Goal: Transaction & Acquisition: Purchase product/service

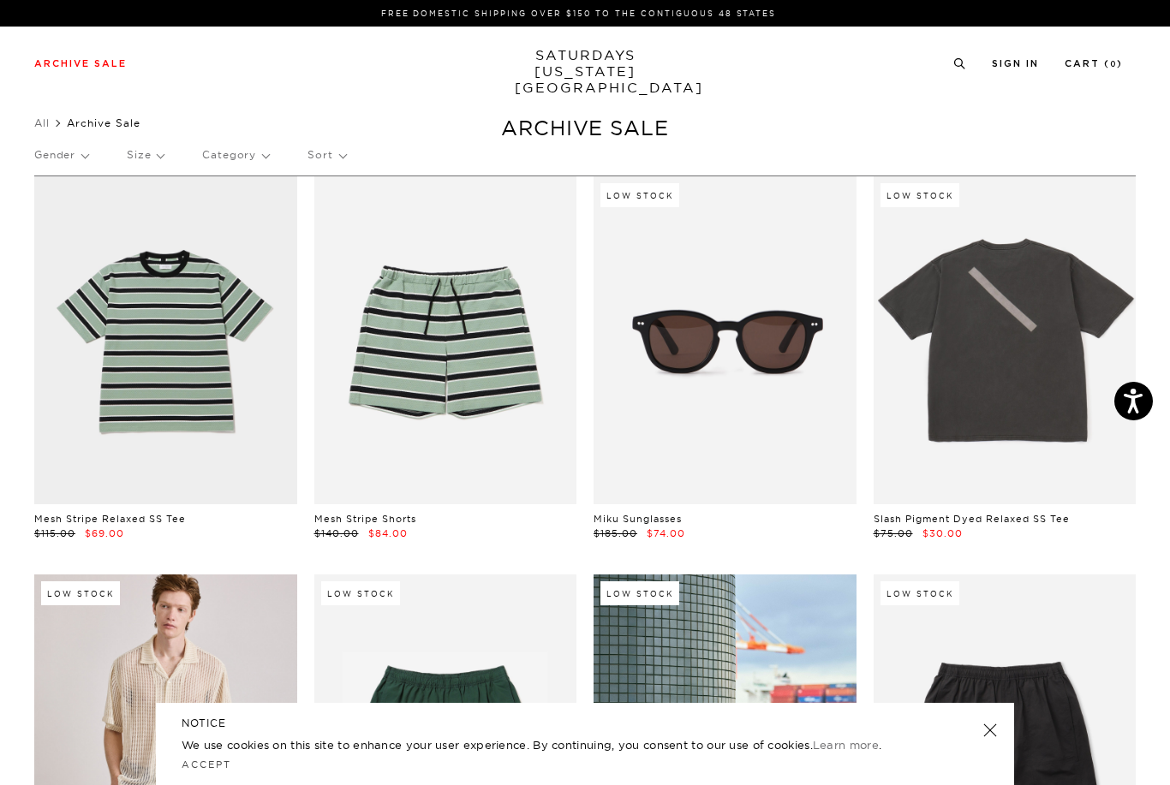
click at [65, 157] on p "Gender" at bounding box center [61, 154] width 54 height 39
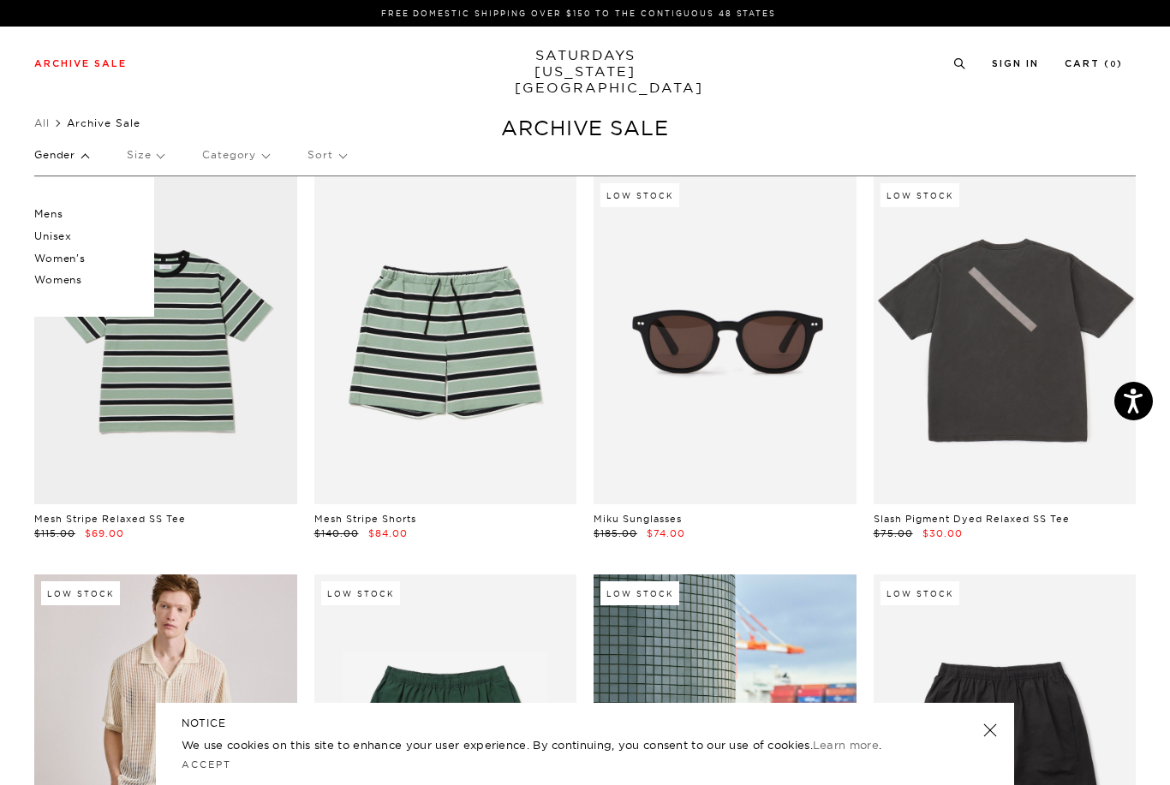
click at [45, 212] on p "Mens" at bounding box center [85, 214] width 103 height 22
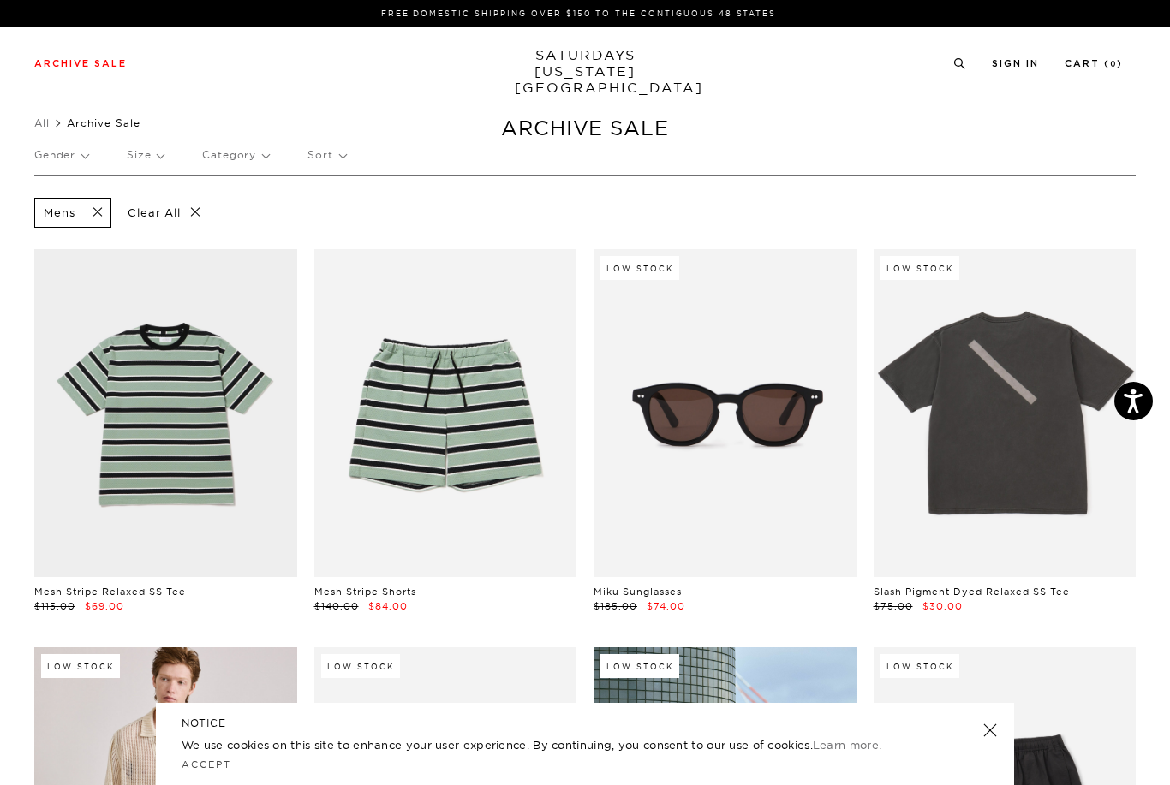
click at [147, 158] on p "Size" at bounding box center [145, 154] width 37 height 39
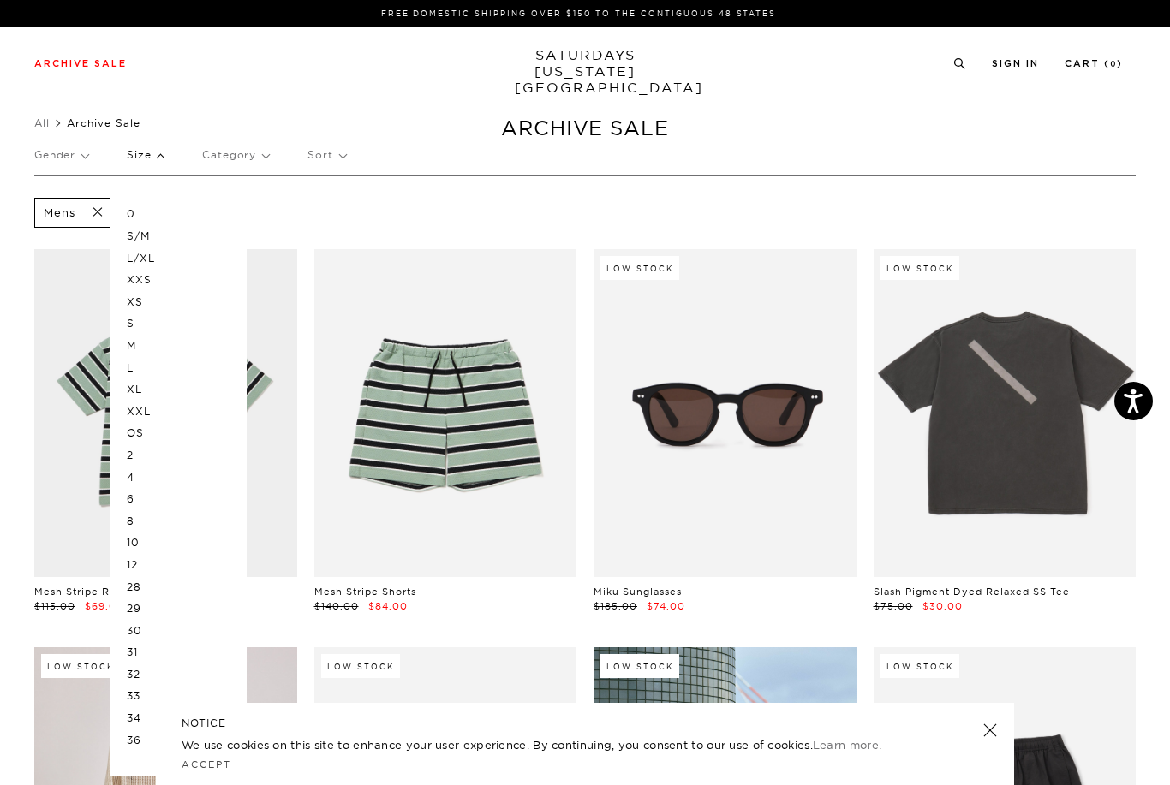
click at [140, 343] on p "M" at bounding box center [178, 346] width 103 height 22
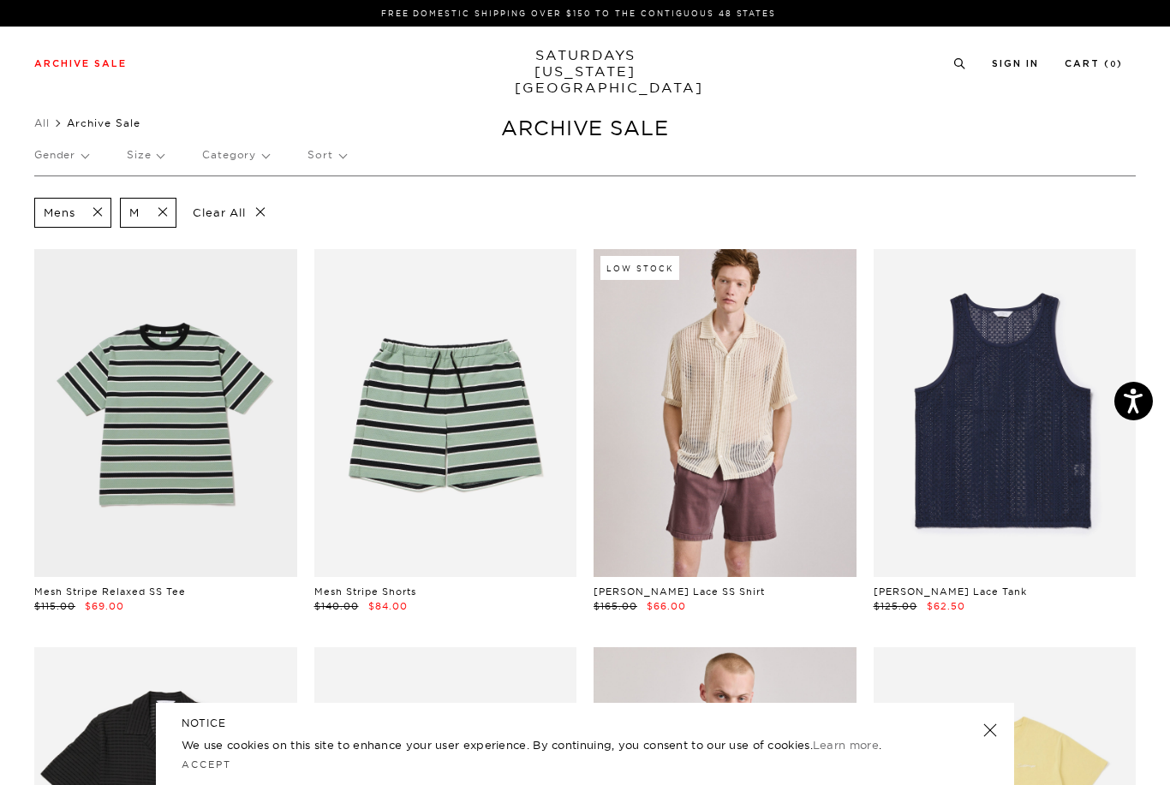
click at [156, 163] on p "Size" at bounding box center [145, 154] width 37 height 39
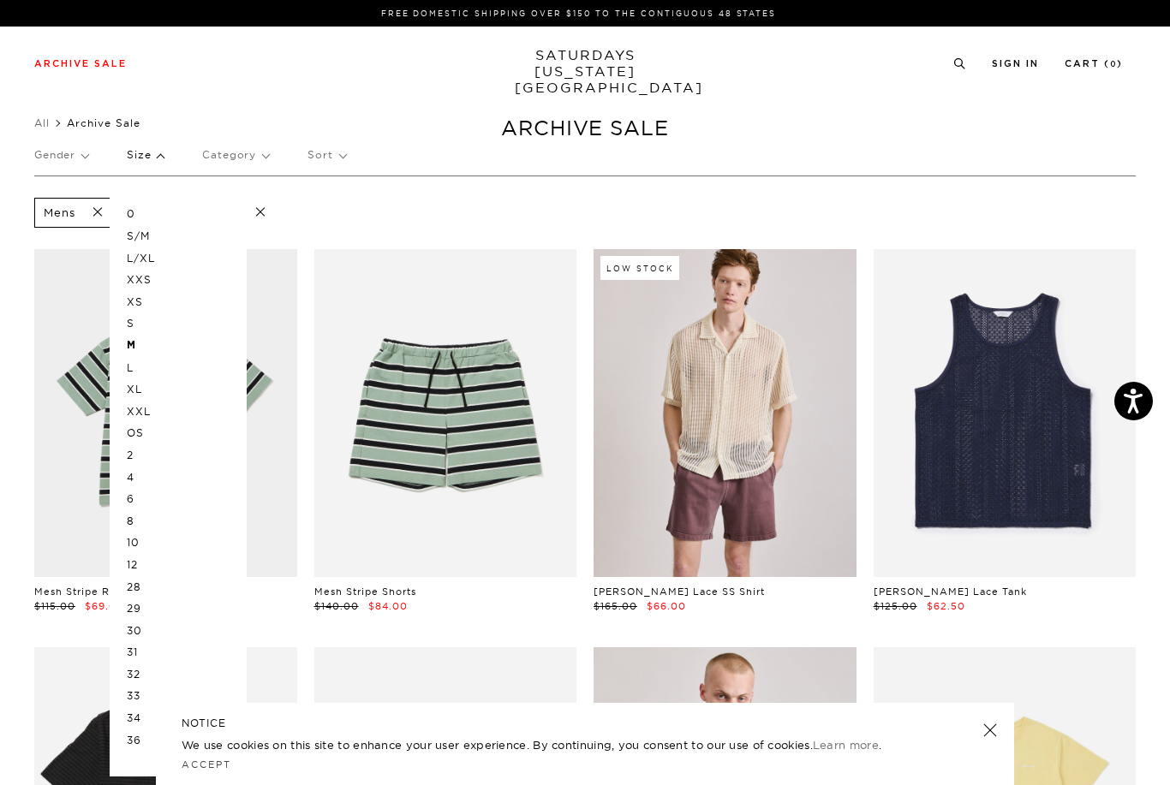
click at [141, 426] on p "OS" at bounding box center [178, 433] width 103 height 22
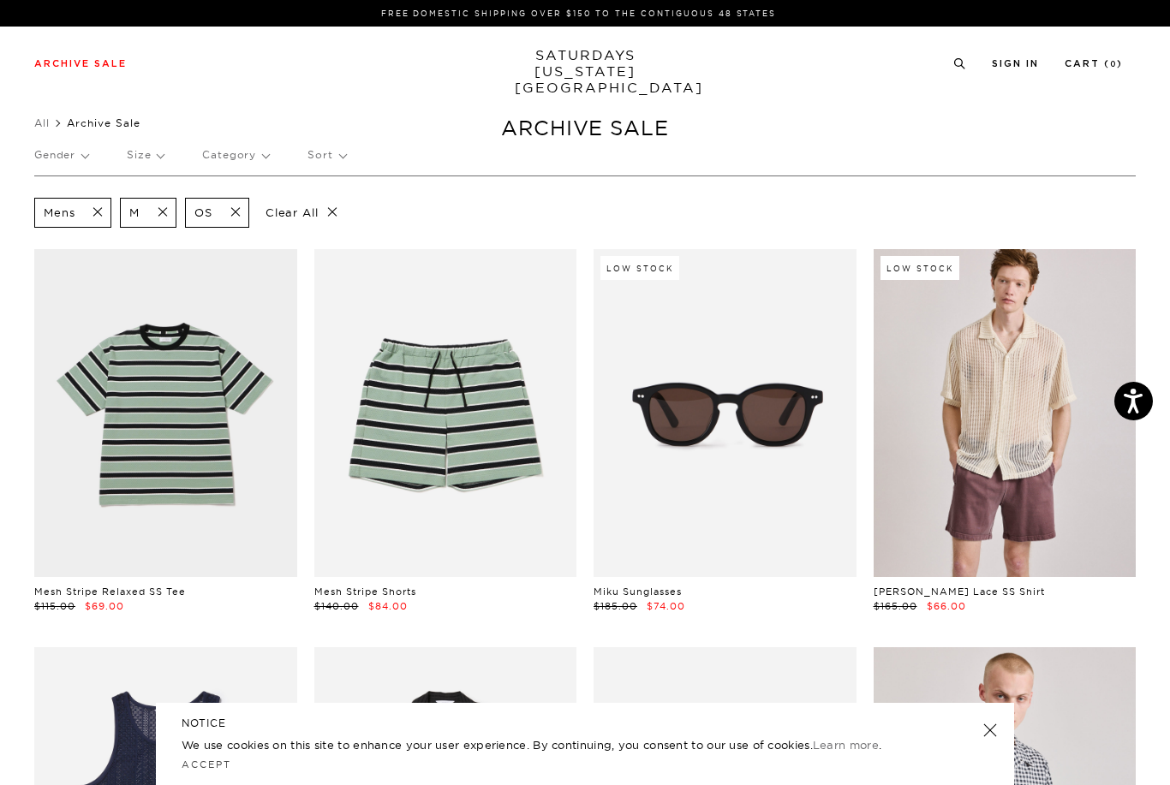
click at [156, 170] on p "Size" at bounding box center [145, 154] width 37 height 39
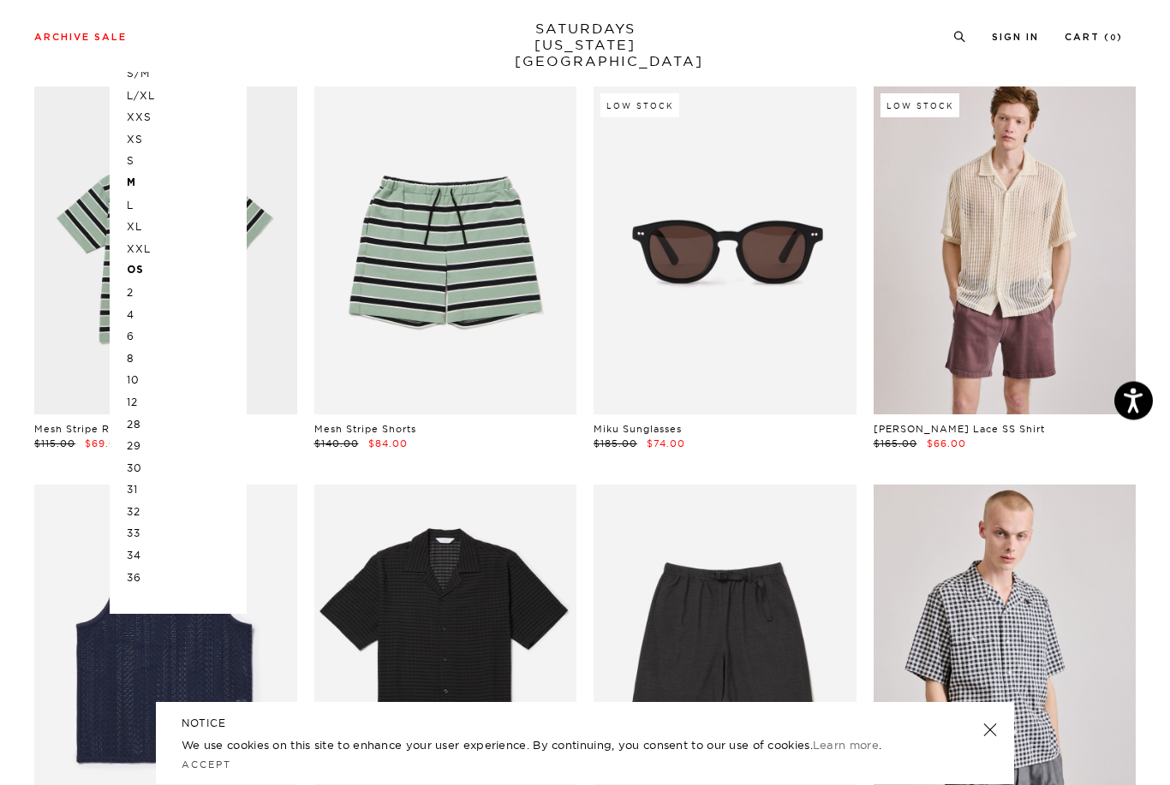
scroll to position [163, 0]
click at [142, 526] on p "33" at bounding box center [178, 533] width 103 height 22
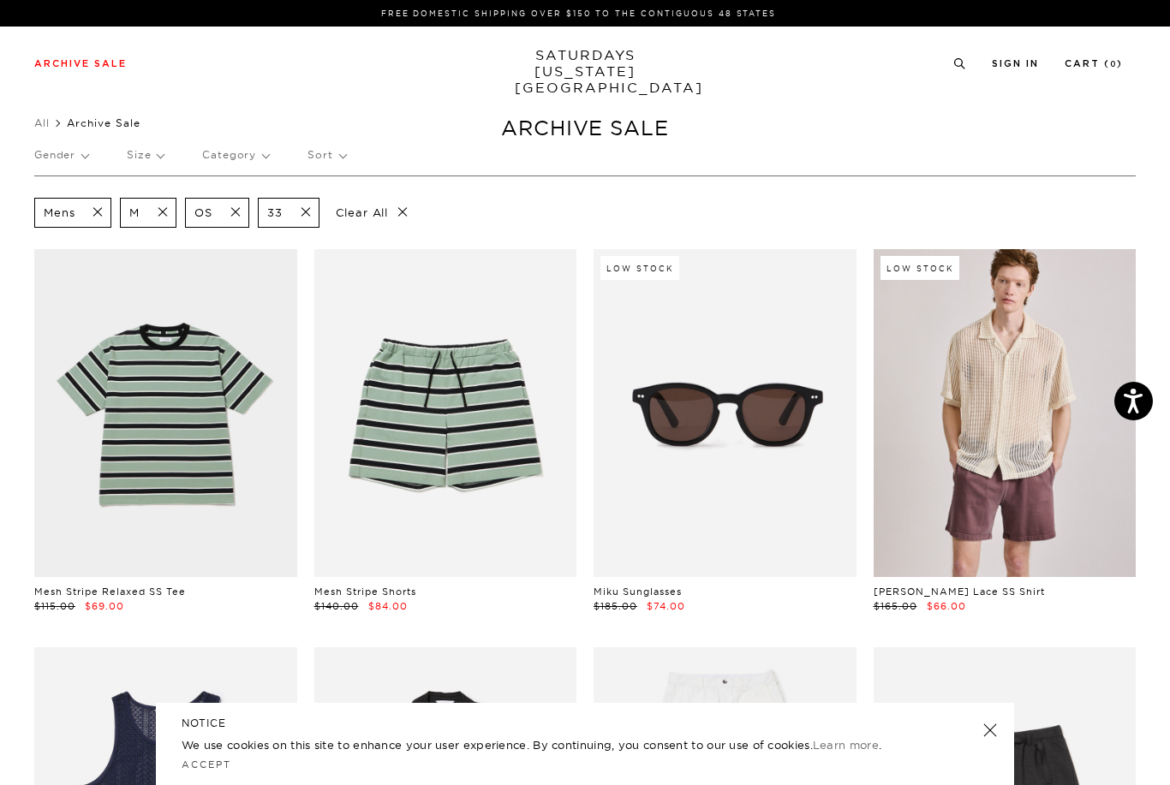
click at [155, 156] on p "Size" at bounding box center [145, 154] width 37 height 39
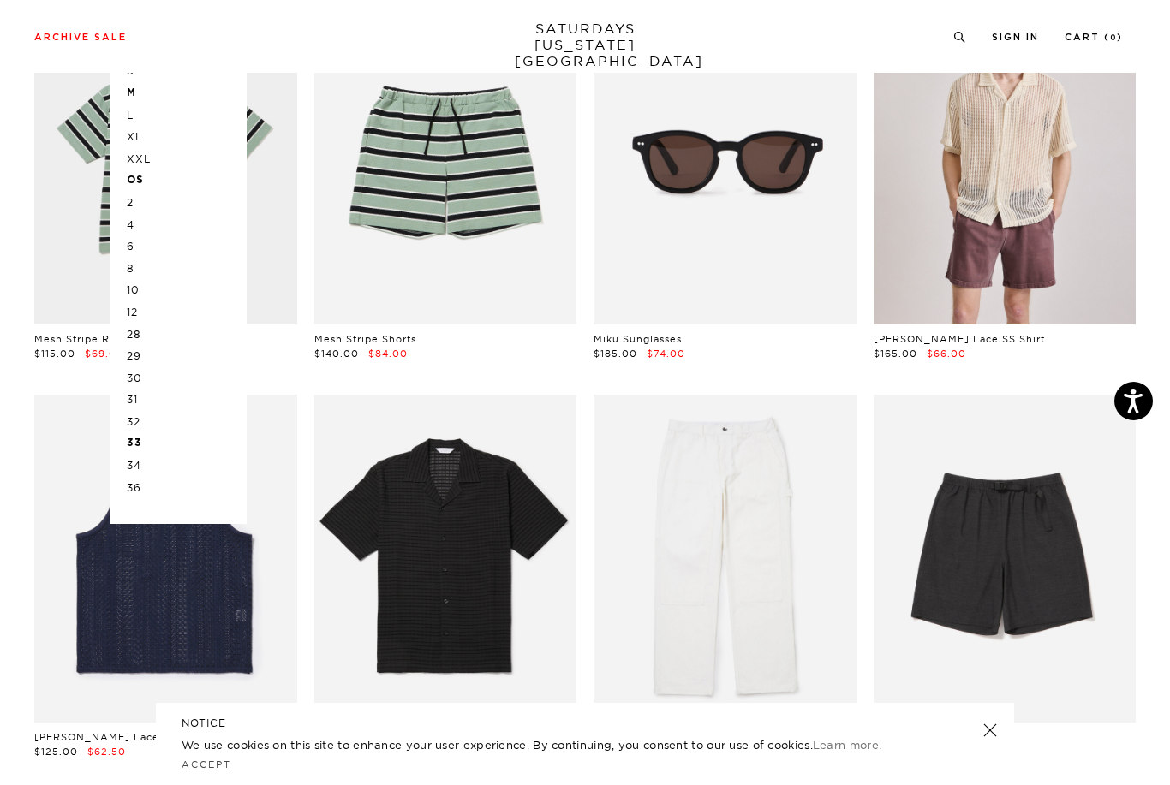
scroll to position [254, 0]
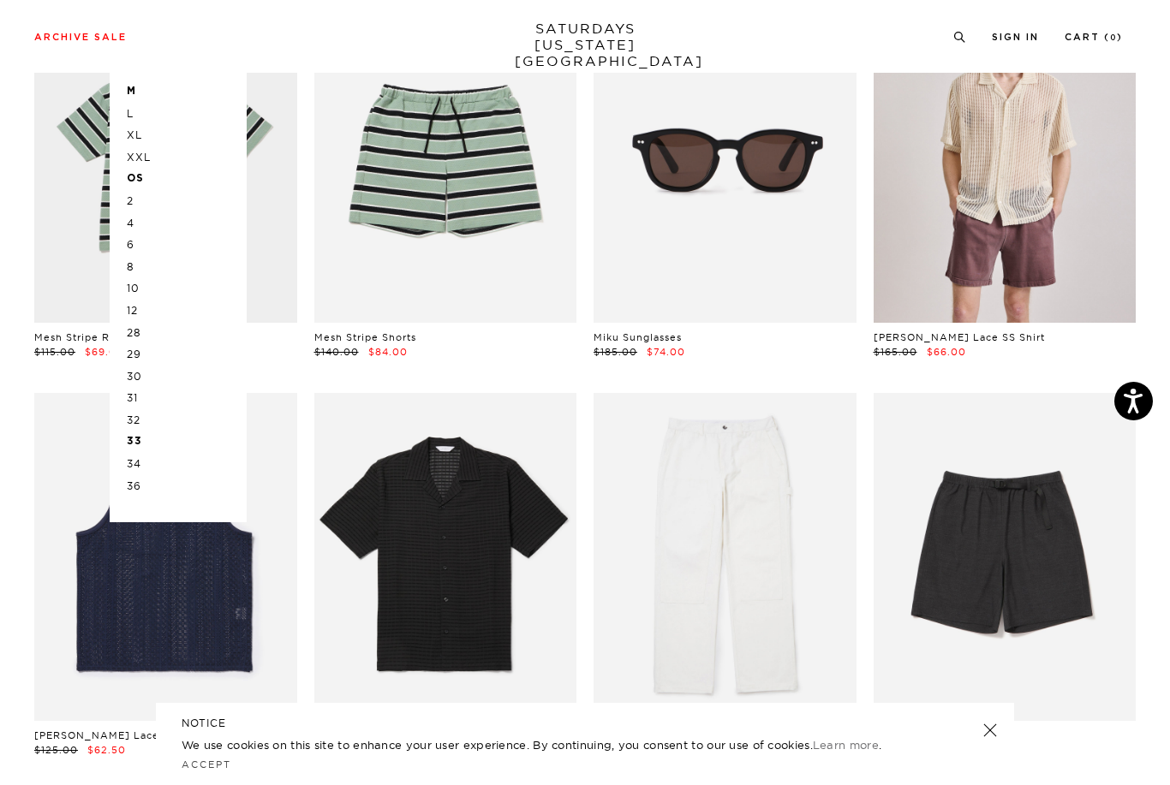
click at [140, 456] on p "34" at bounding box center [178, 464] width 103 height 22
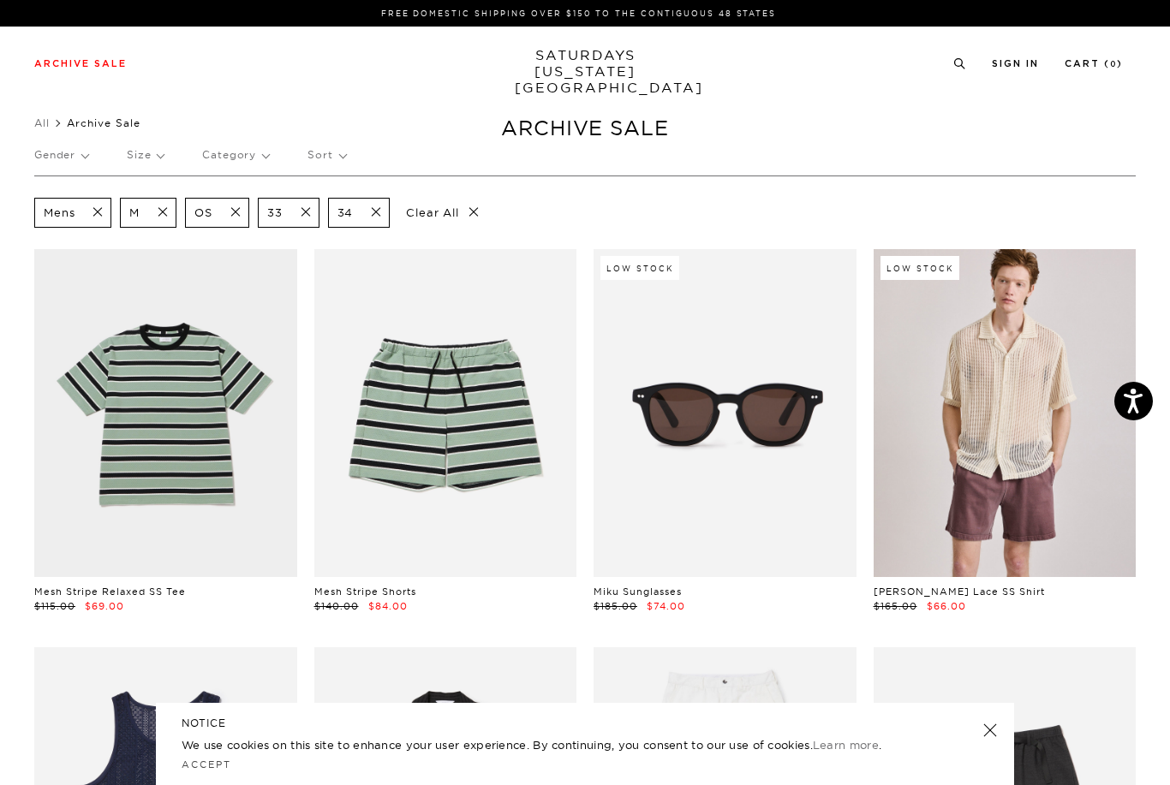
click at [76, 158] on p "Gender" at bounding box center [61, 154] width 54 height 39
click at [62, 235] on p "Unisex" at bounding box center [85, 236] width 103 height 22
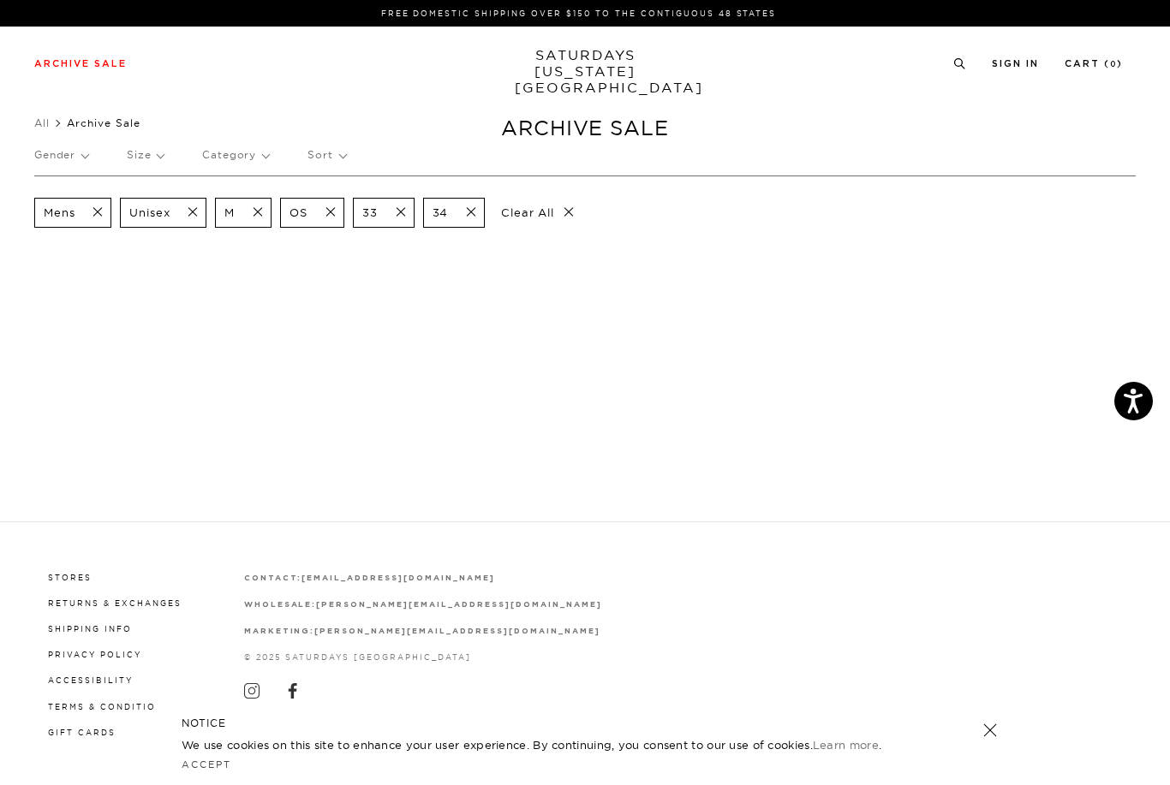
click at [199, 215] on span at bounding box center [188, 213] width 36 height 16
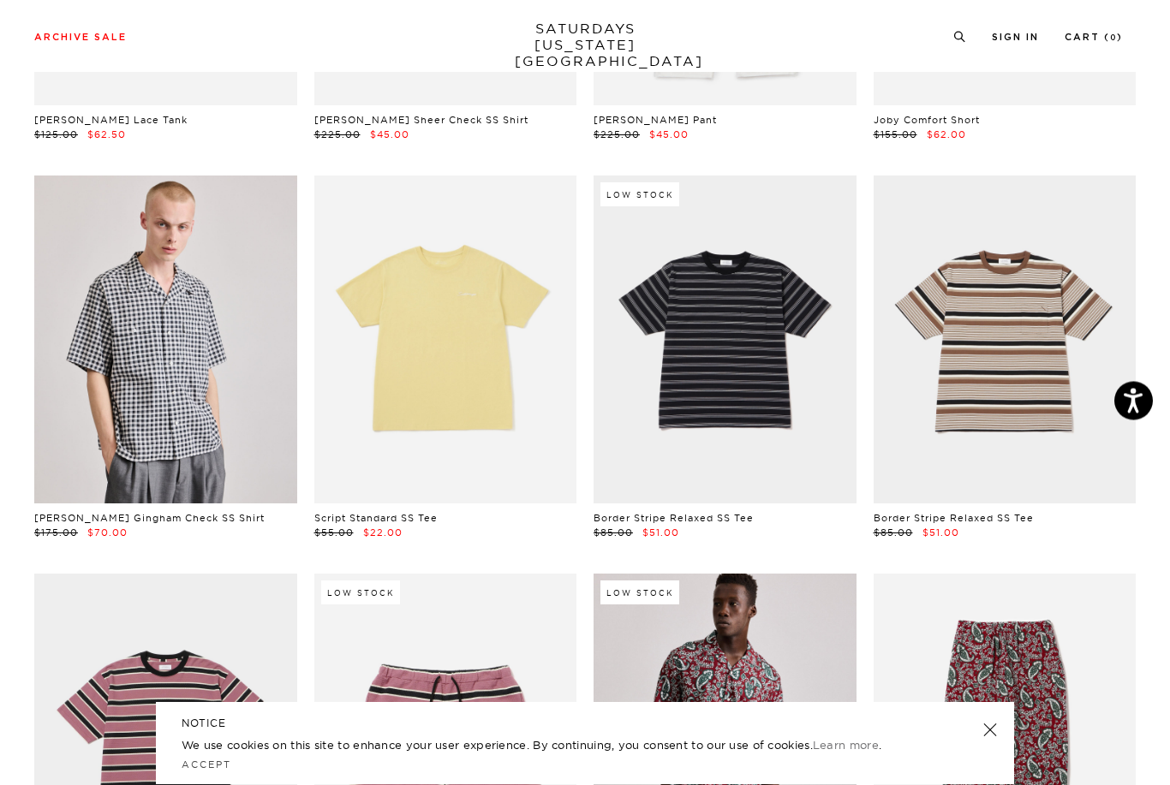
scroll to position [873, 0]
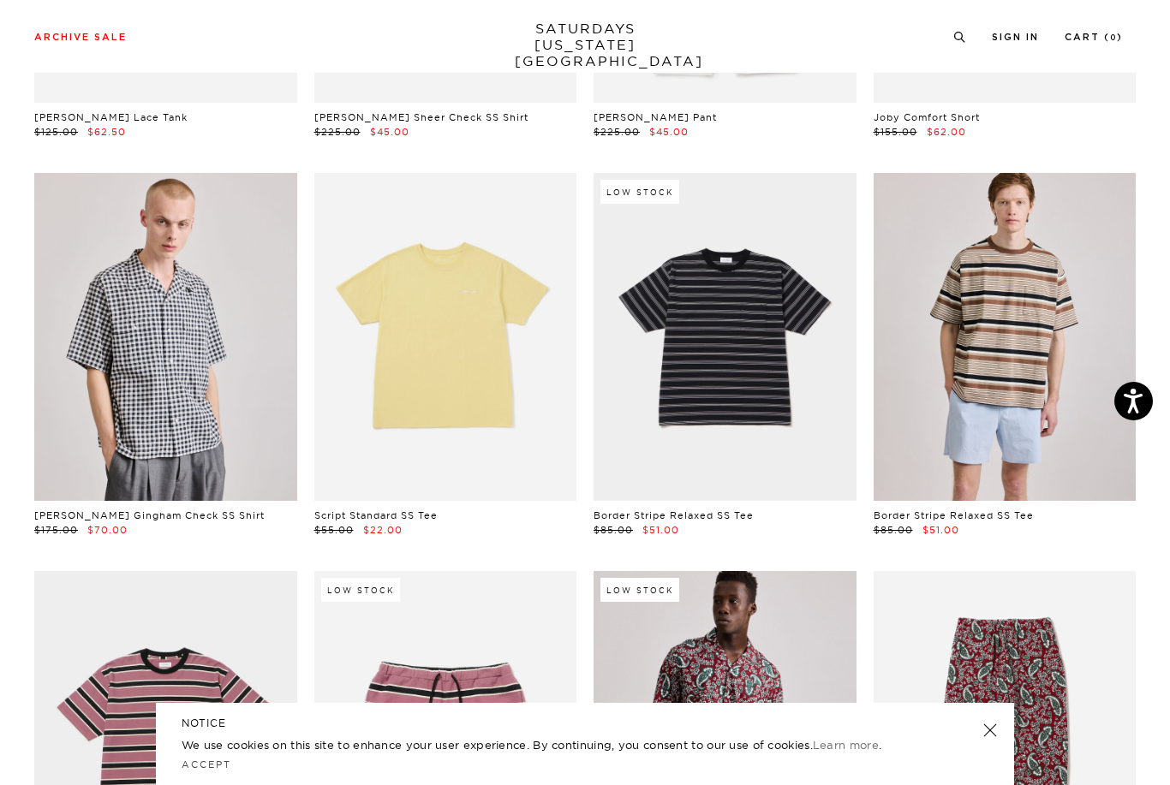
click at [1071, 467] on link at bounding box center [1004, 337] width 263 height 328
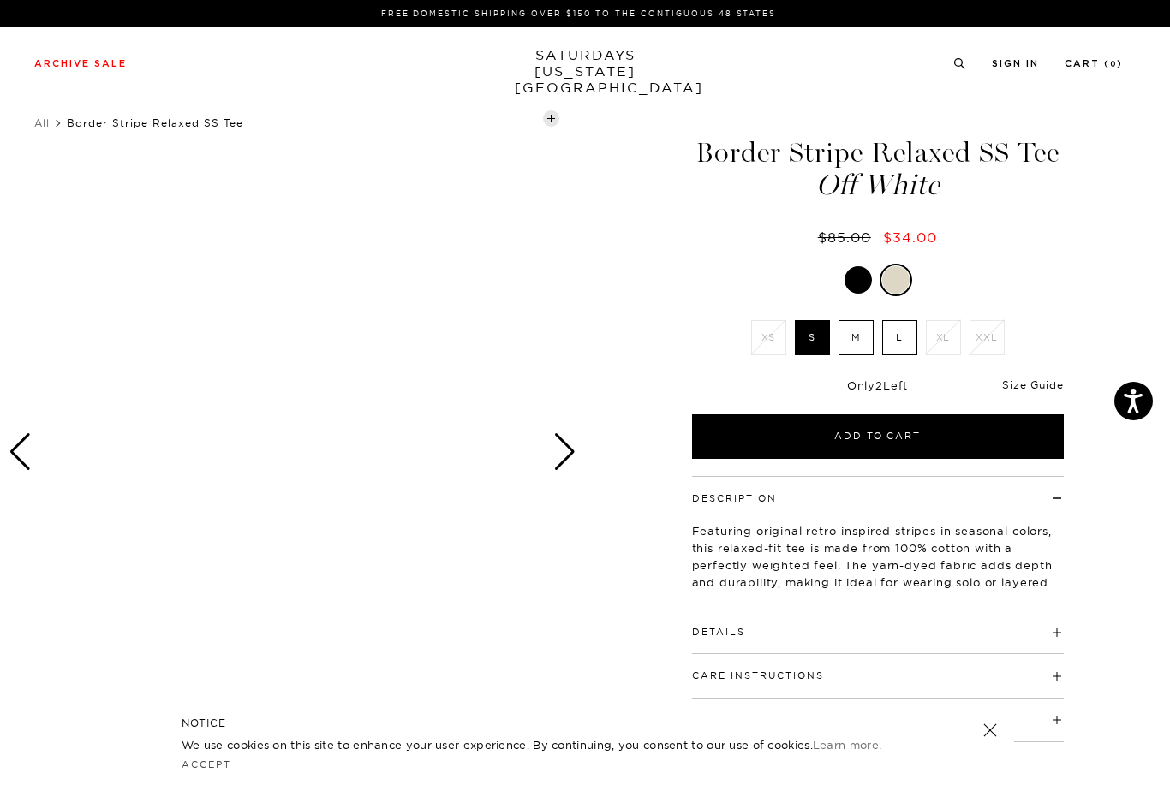
click at [854, 286] on div at bounding box center [857, 279] width 27 height 27
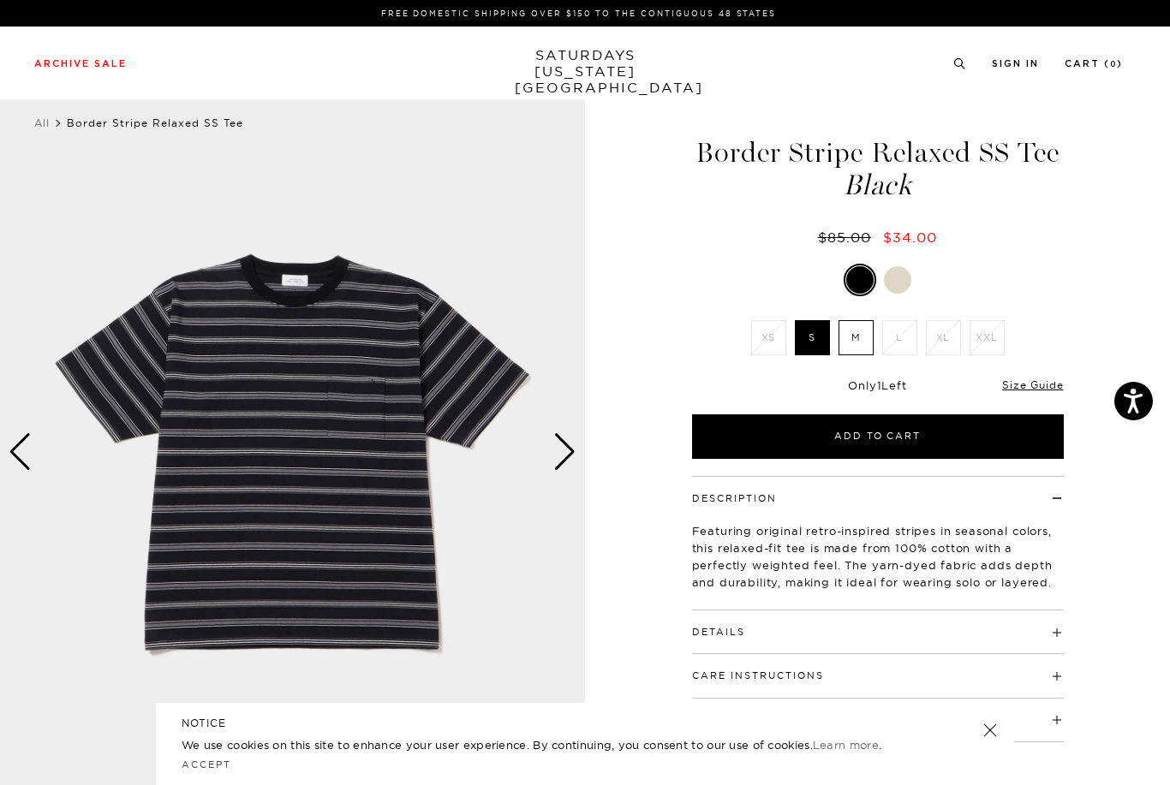
click at [554, 462] on div "Next slide" at bounding box center [564, 452] width 23 height 38
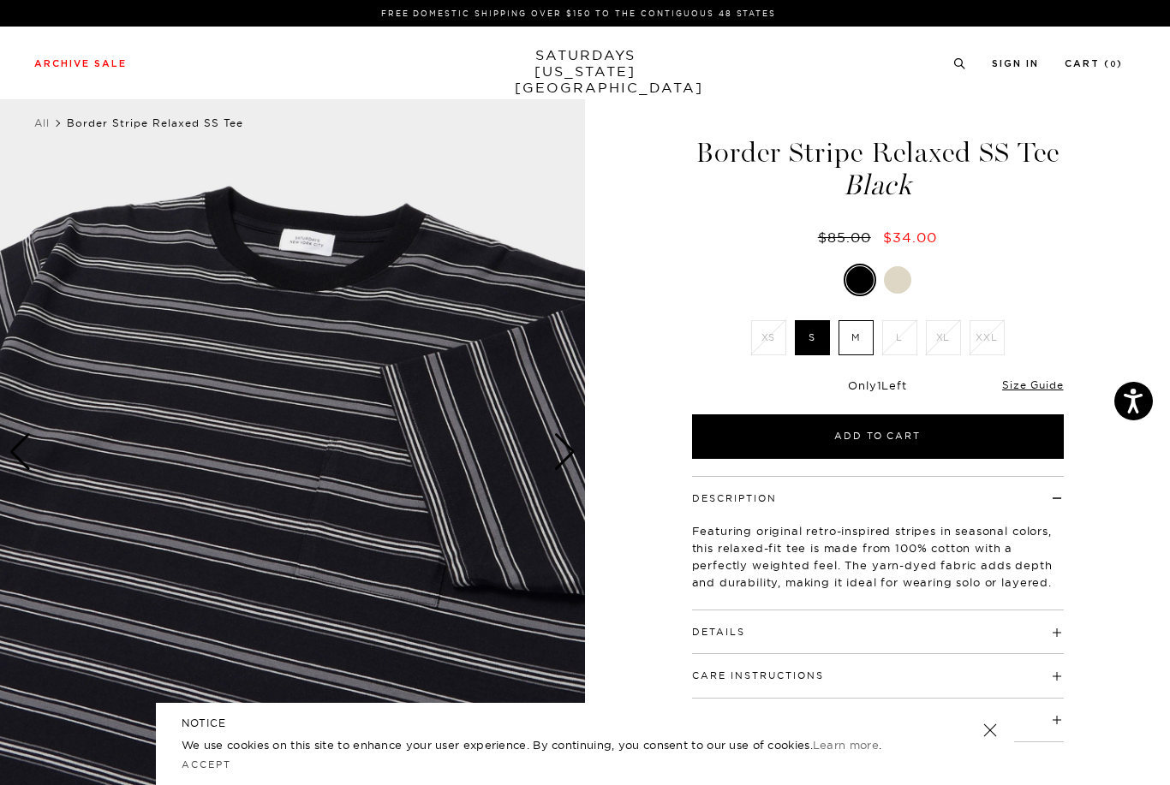
click at [564, 452] on div "Next slide" at bounding box center [564, 452] width 23 height 38
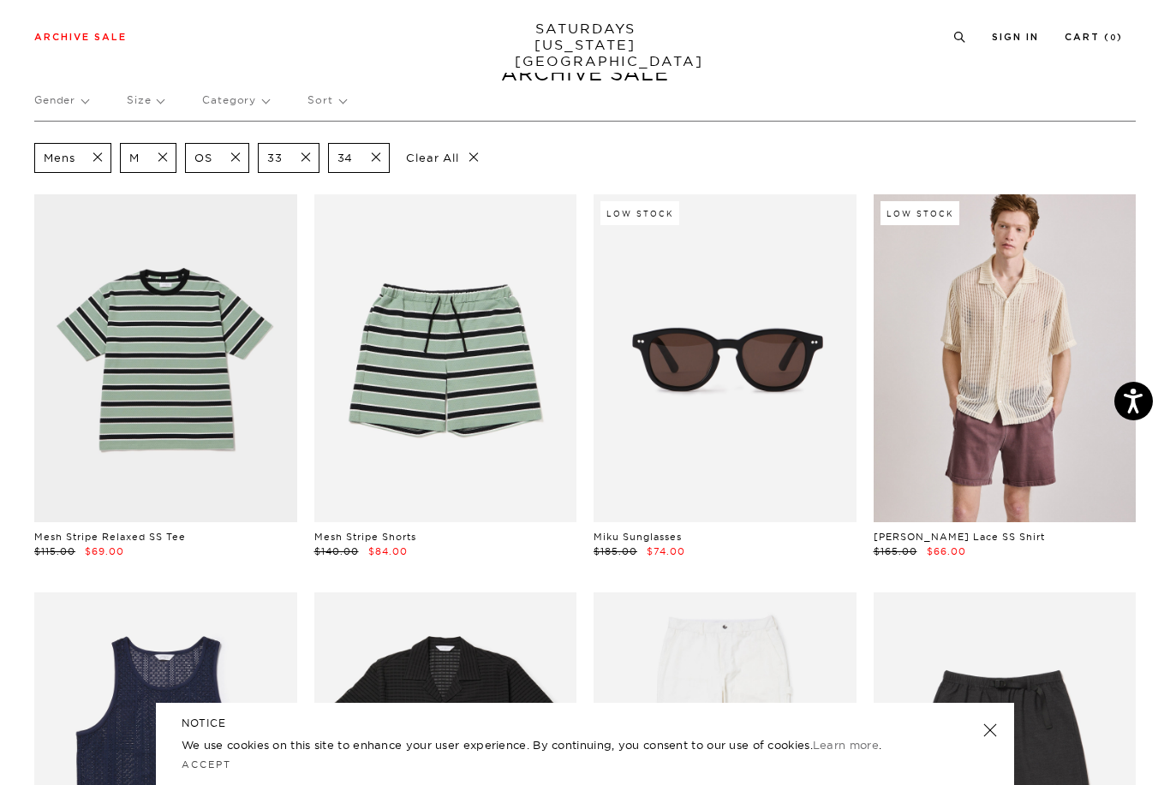
click at [988, 741] on div "NOTICE We use cookies on this site to enhance your user experience. By continui…" at bounding box center [585, 744] width 858 height 82
click at [993, 740] on link at bounding box center [990, 730] width 24 height 24
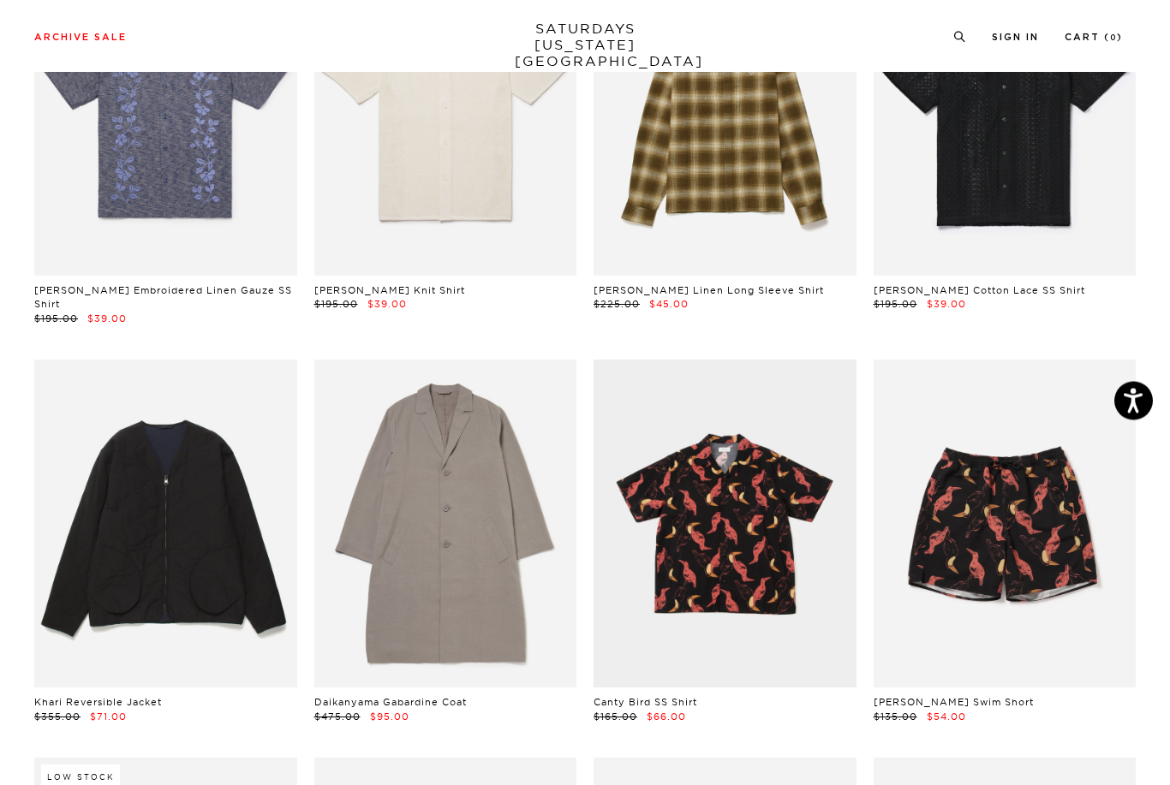
scroll to position [1897, 0]
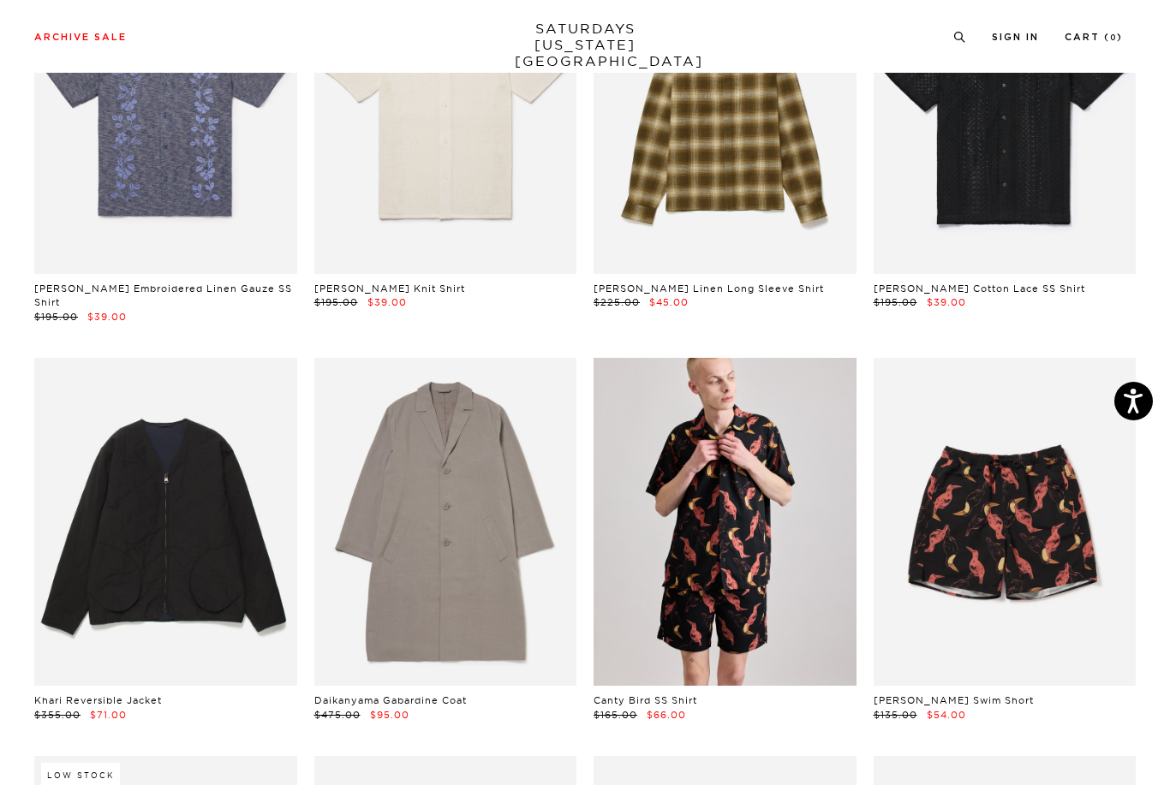
click at [846, 654] on link at bounding box center [724, 522] width 263 height 328
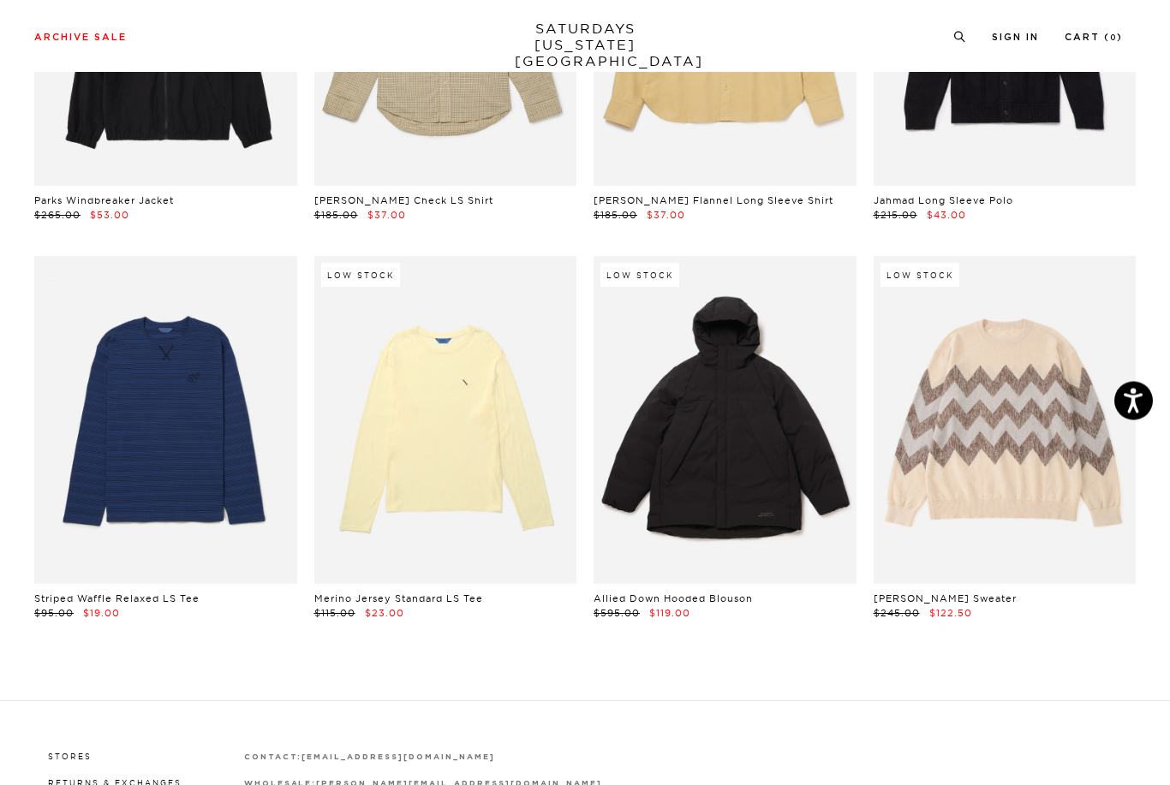
scroll to position [5185, 0]
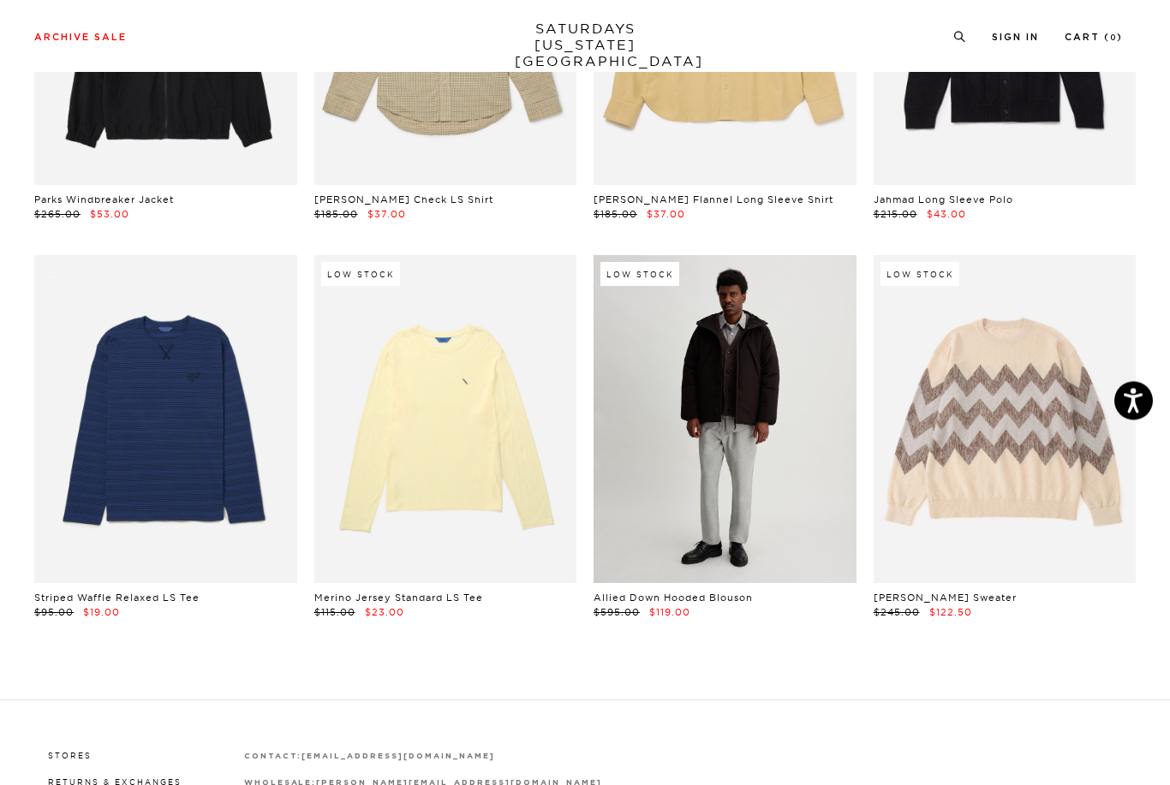
click at [825, 527] on link at bounding box center [724, 420] width 263 height 328
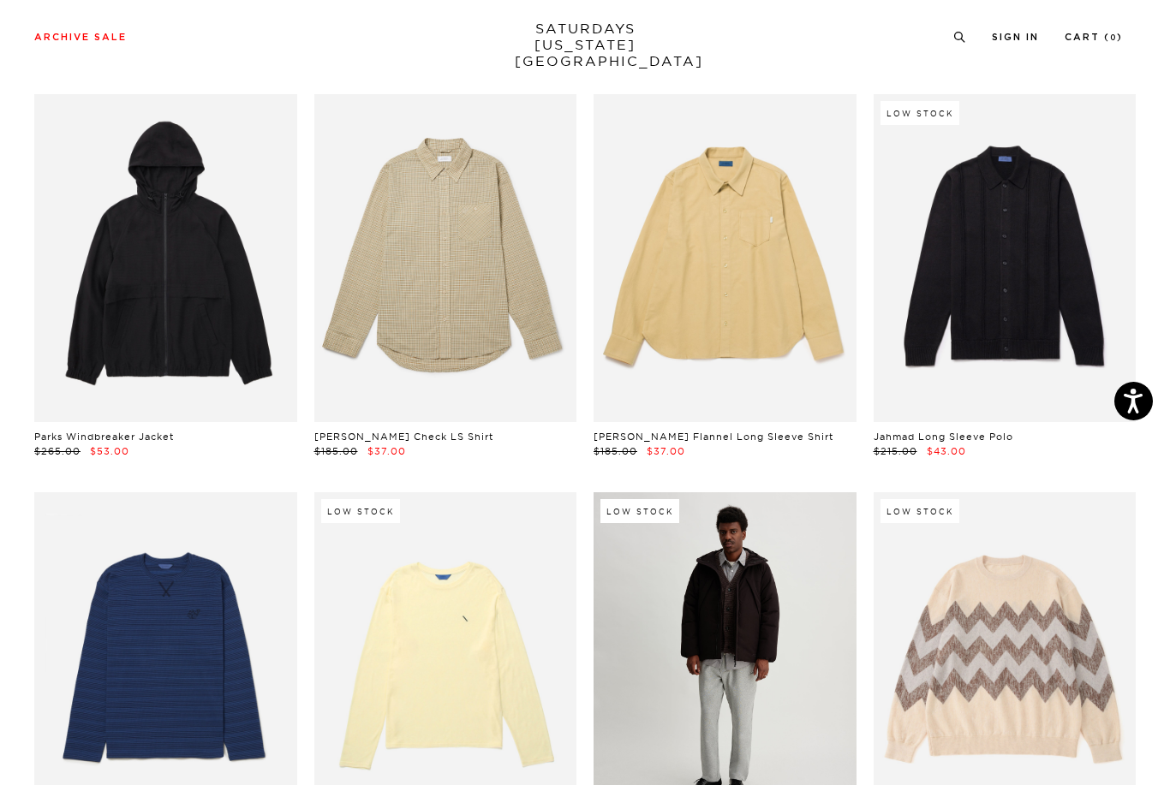
scroll to position [4944, 0]
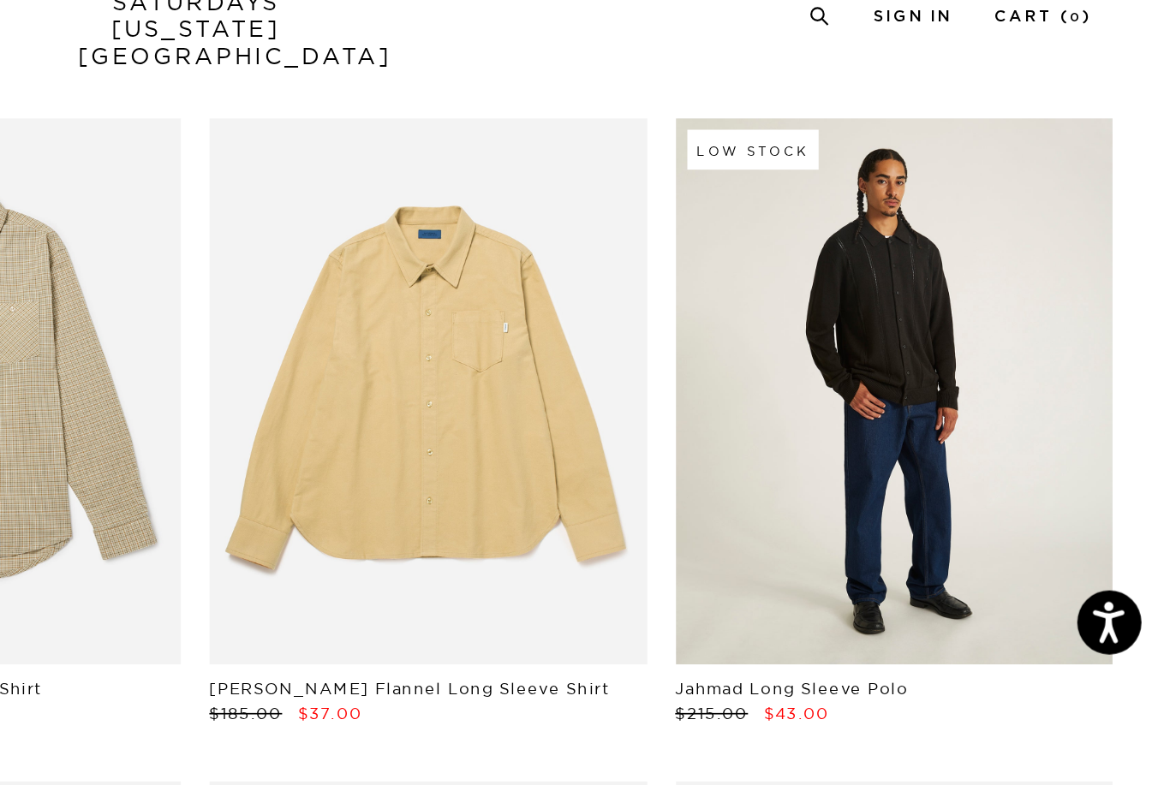
click at [873, 244] on link at bounding box center [1004, 262] width 263 height 328
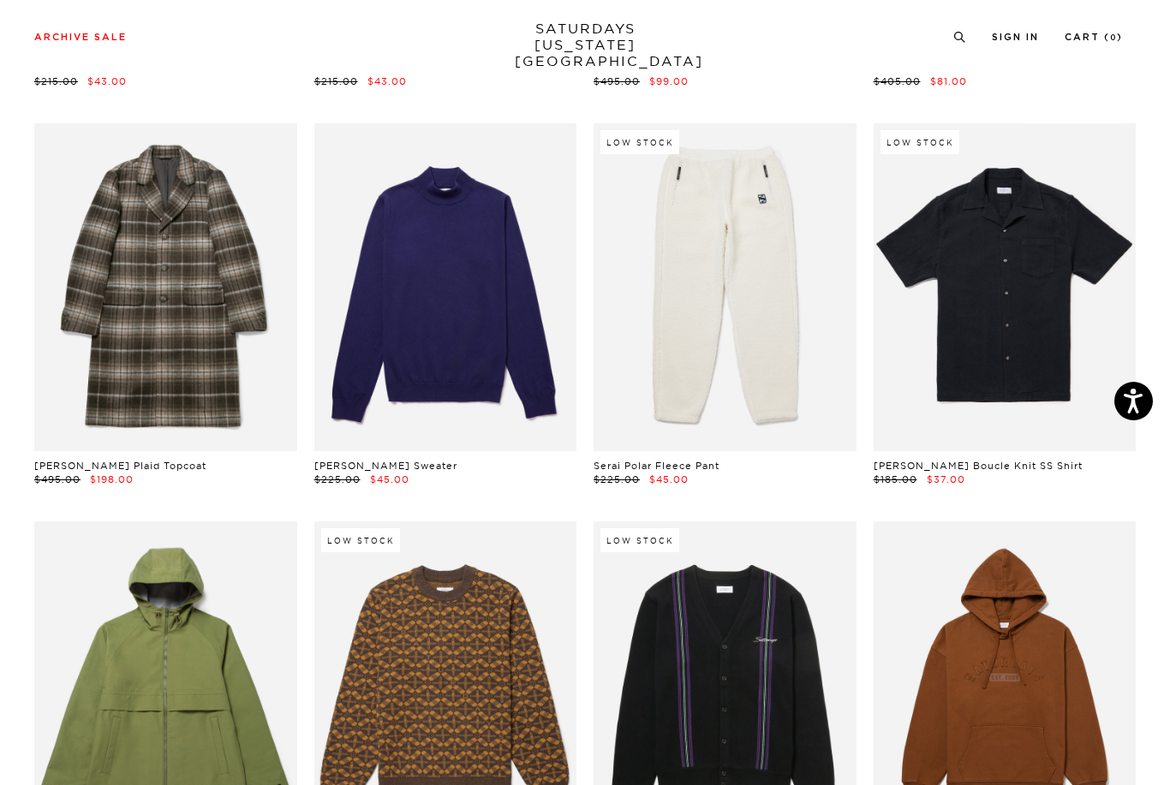
scroll to position [4122, 0]
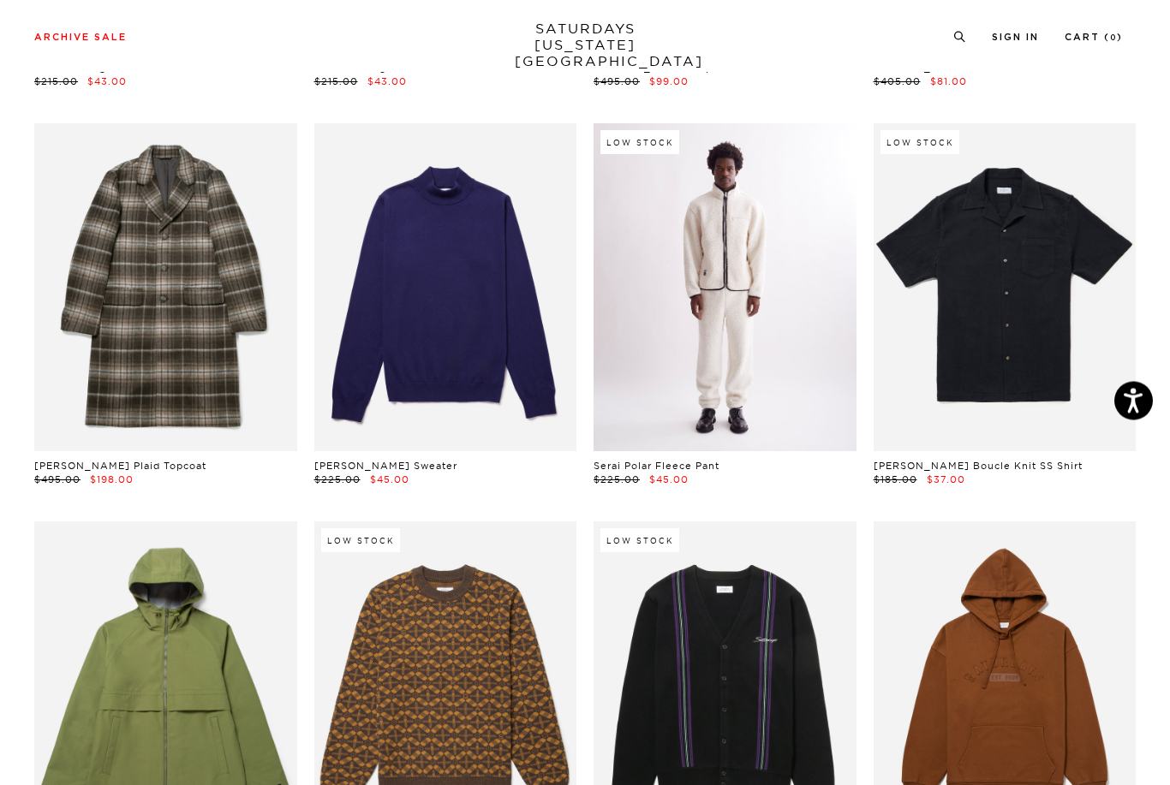
click at [791, 391] on link at bounding box center [724, 288] width 263 height 328
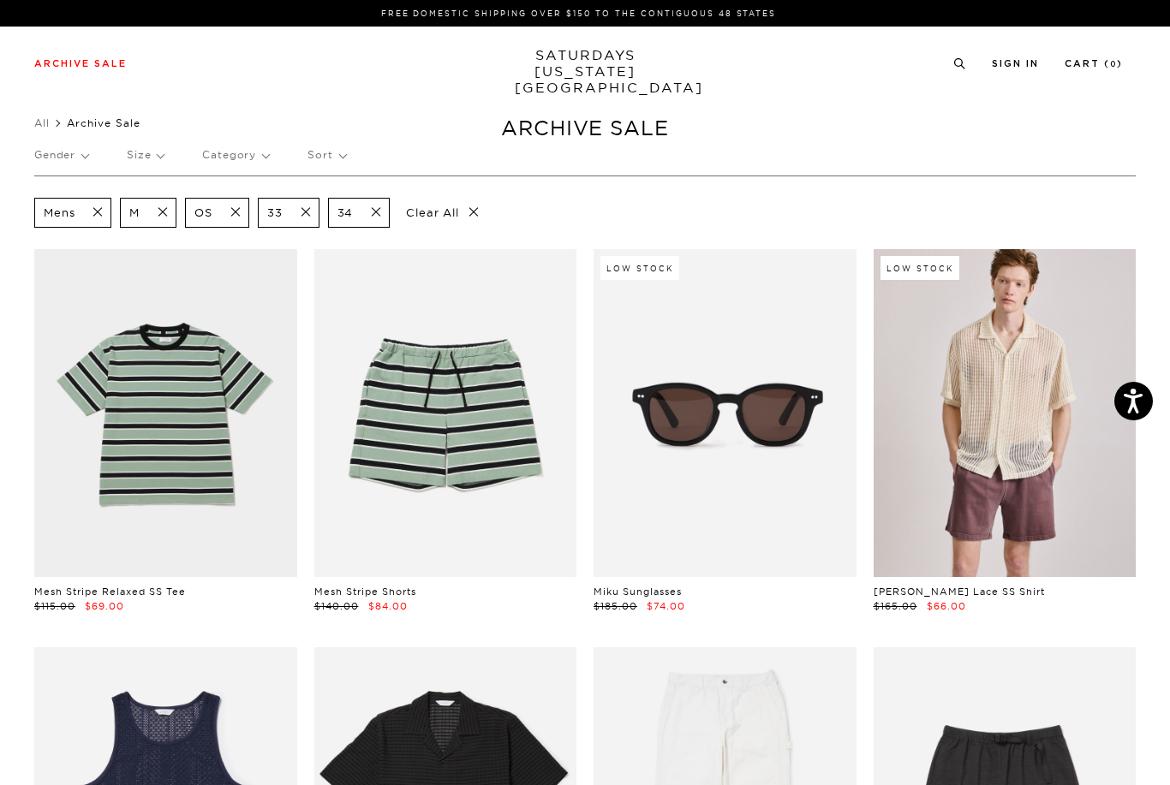
scroll to position [4149, 0]
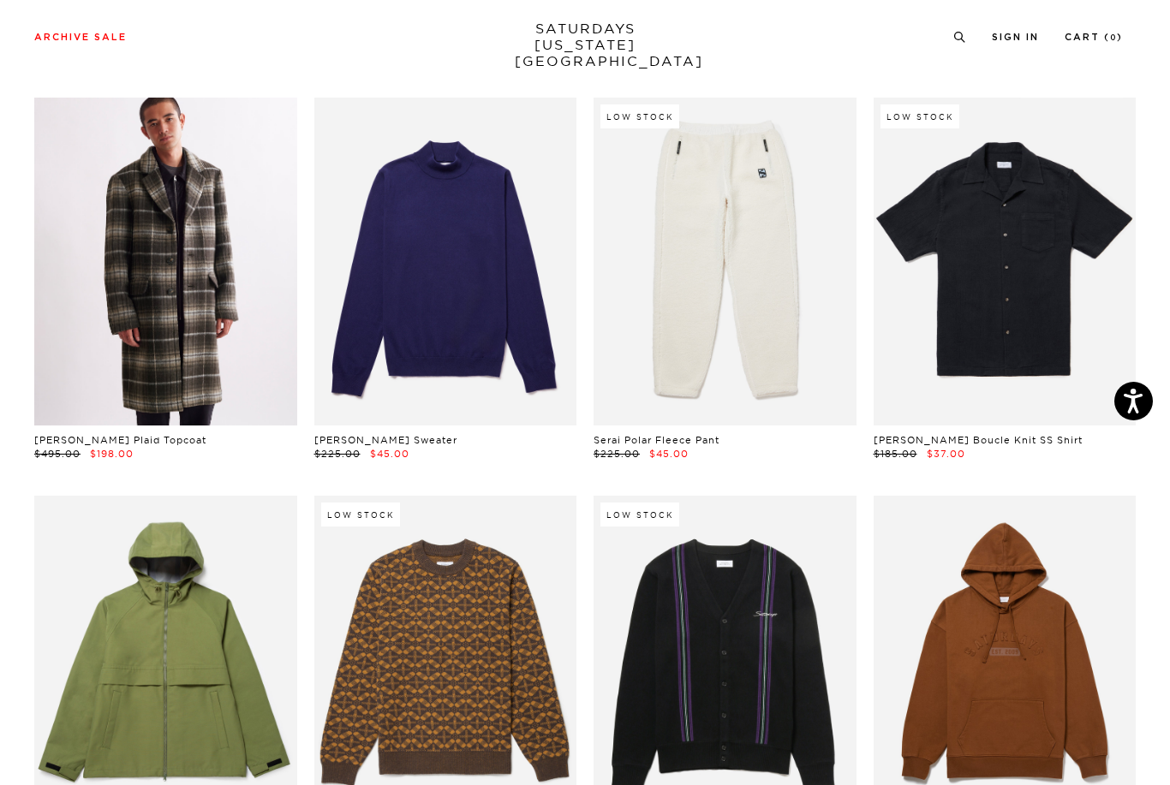
click at [258, 371] on link at bounding box center [165, 262] width 263 height 328
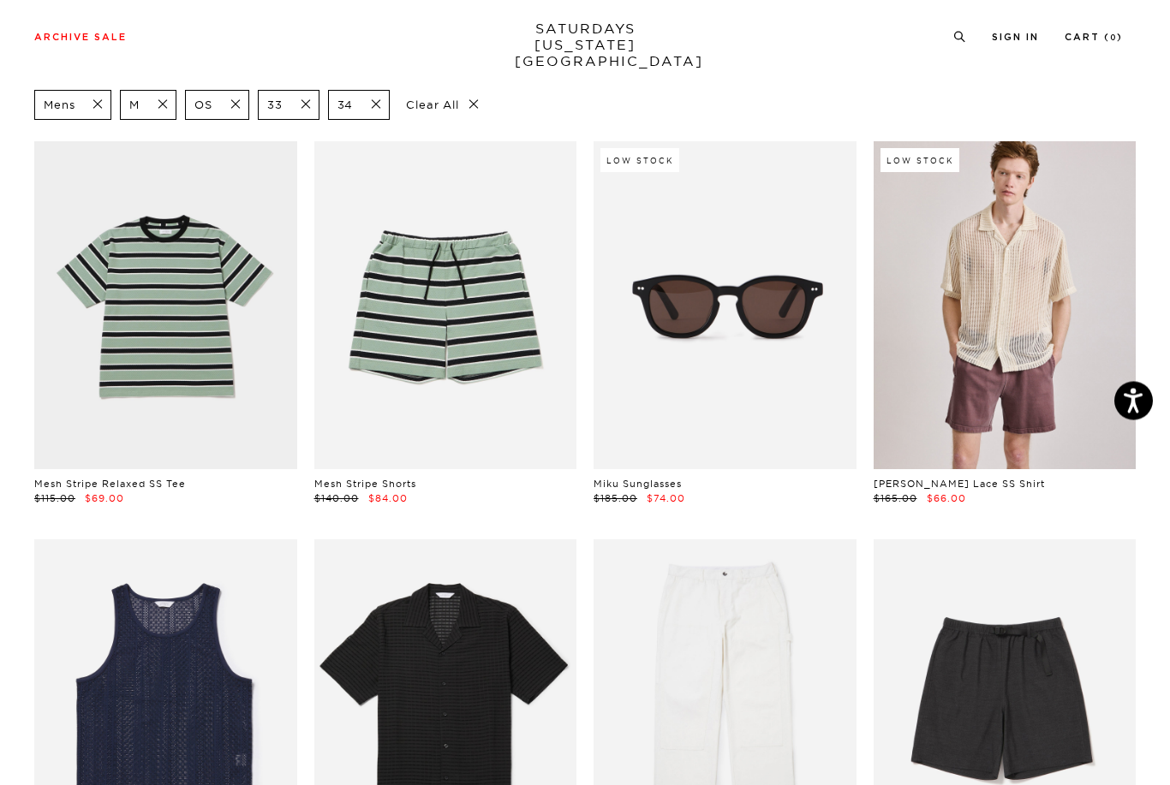
scroll to position [0, 0]
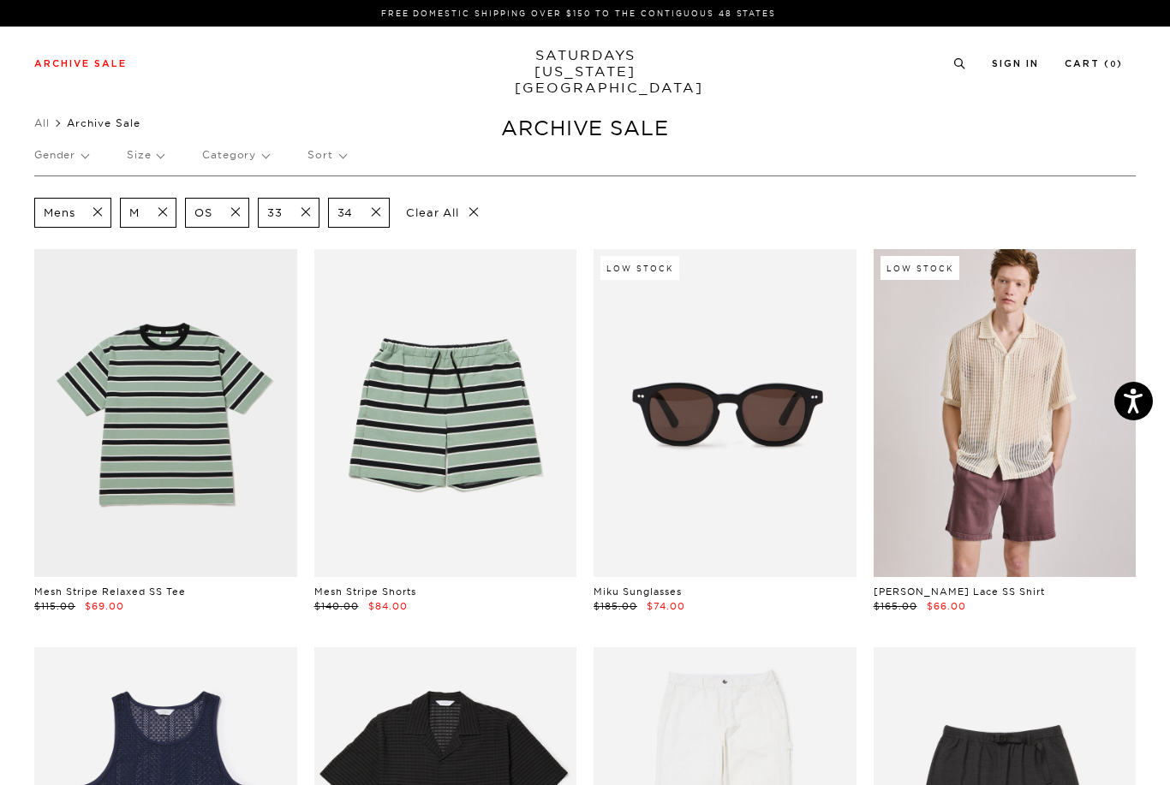
click at [448, 224] on p "Clear All" at bounding box center [442, 213] width 88 height 30
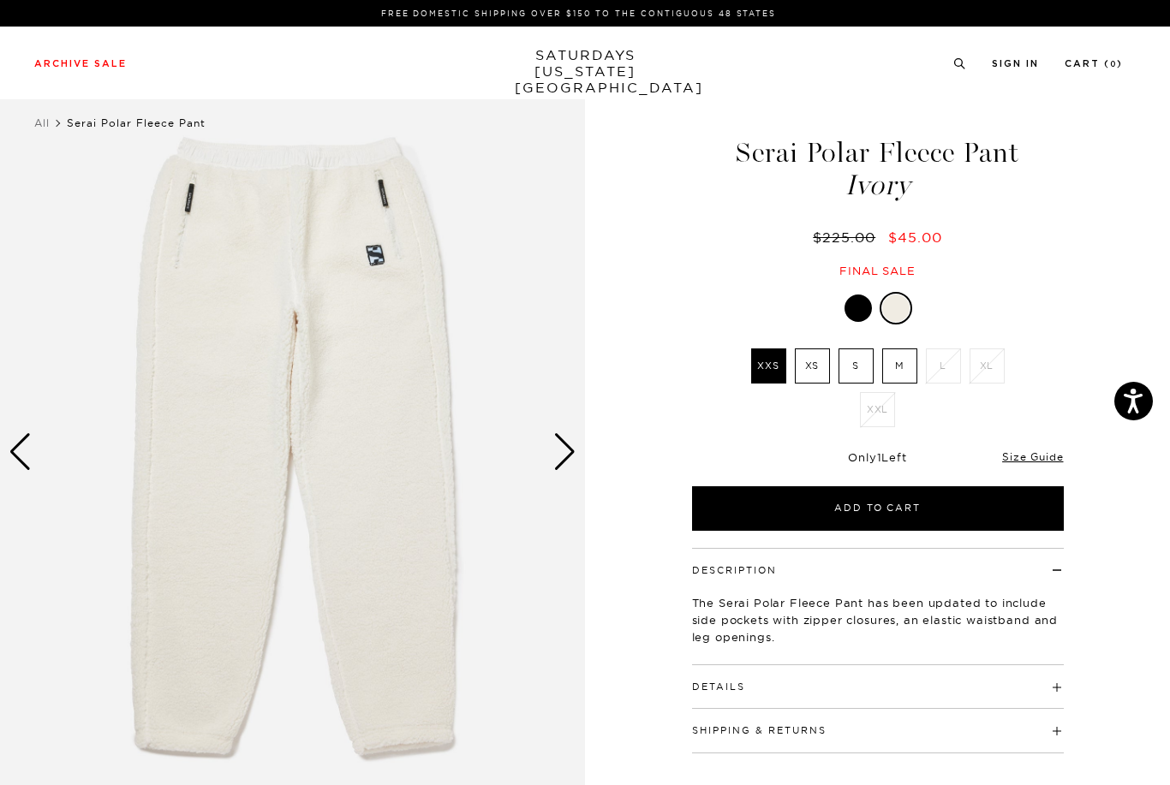
click at [567, 456] on div "Next slide" at bounding box center [564, 452] width 23 height 38
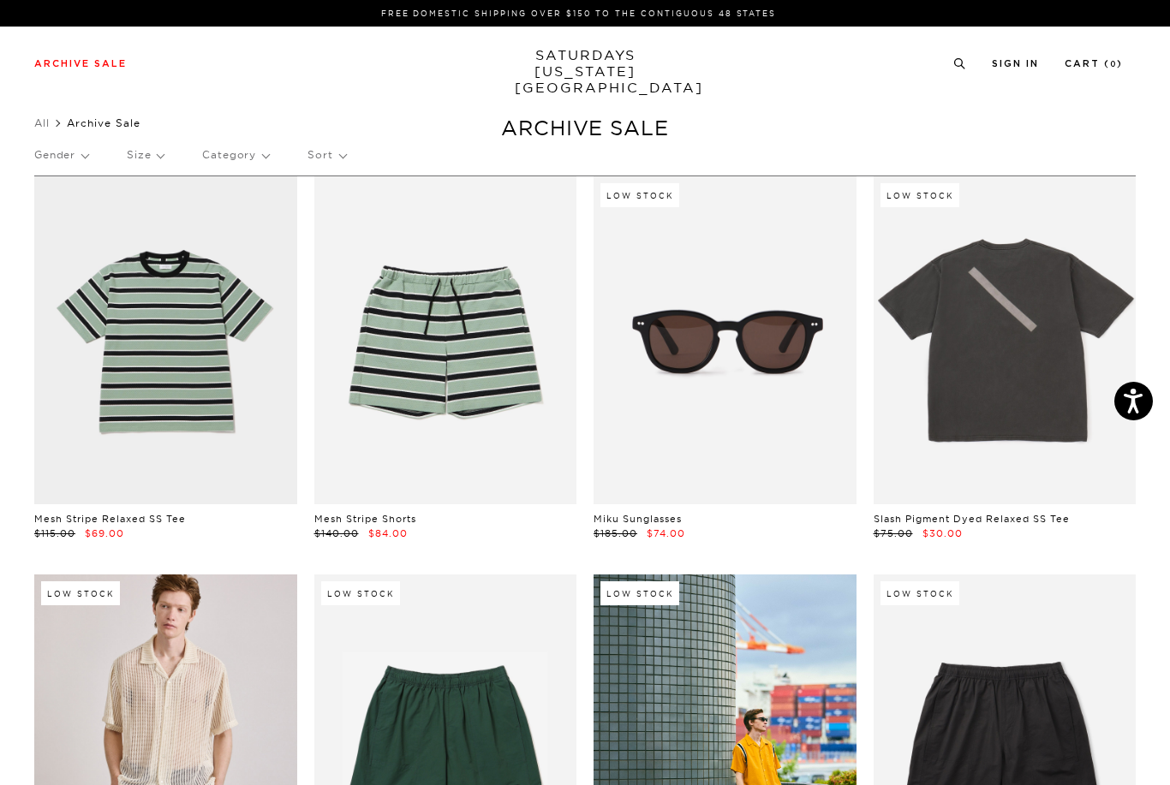
click at [65, 163] on p "Gender" at bounding box center [61, 154] width 54 height 39
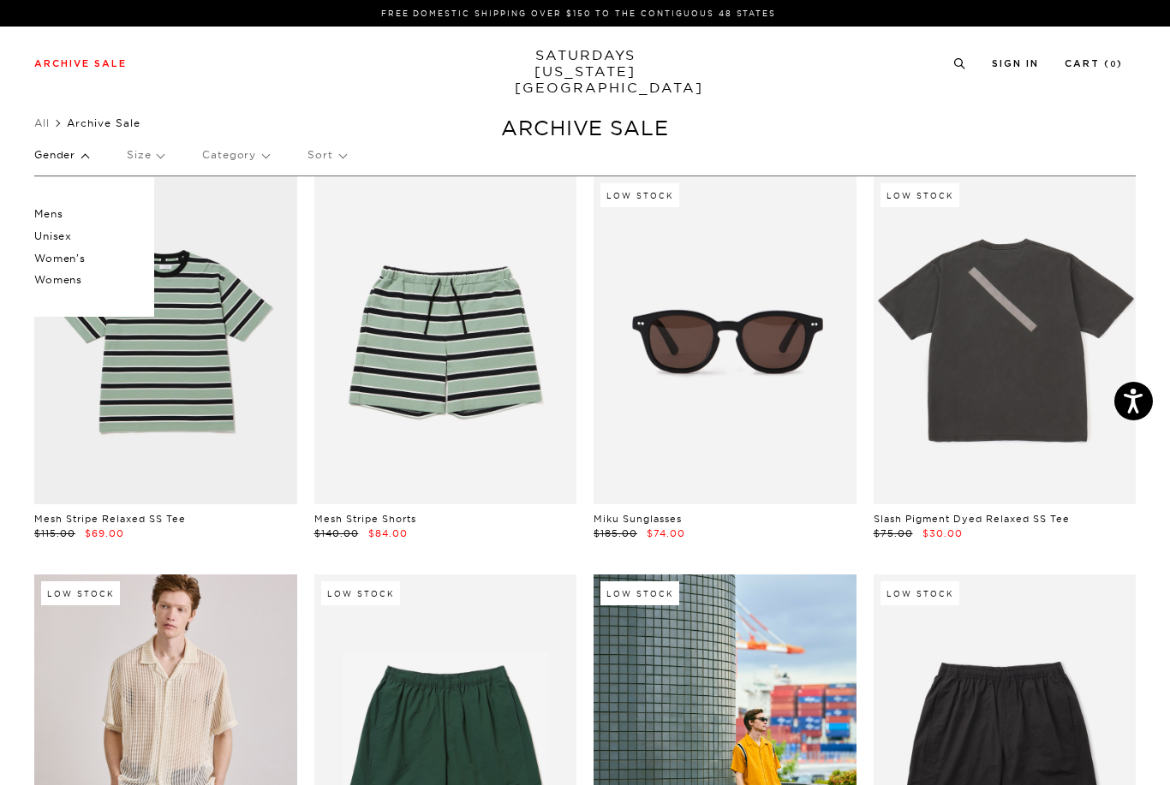
click at [63, 263] on p "Women's" at bounding box center [85, 258] width 103 height 22
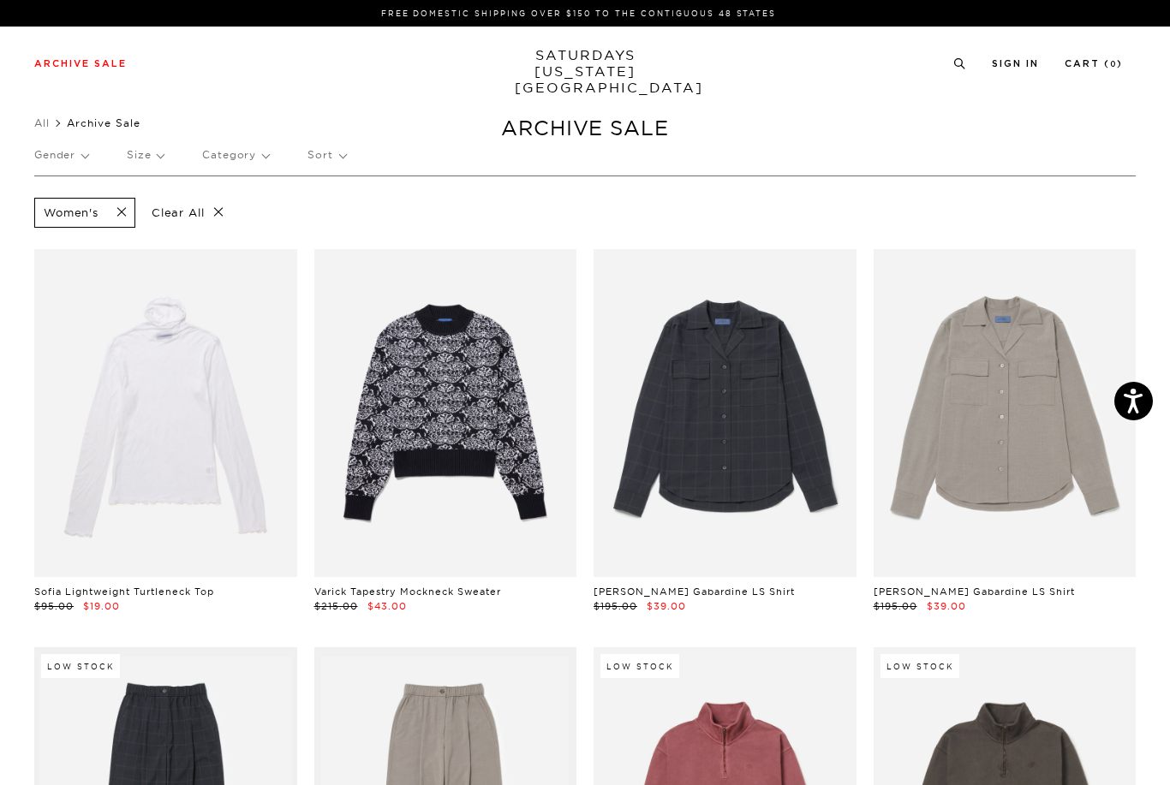
click at [144, 158] on p "Size" at bounding box center [145, 154] width 37 height 39
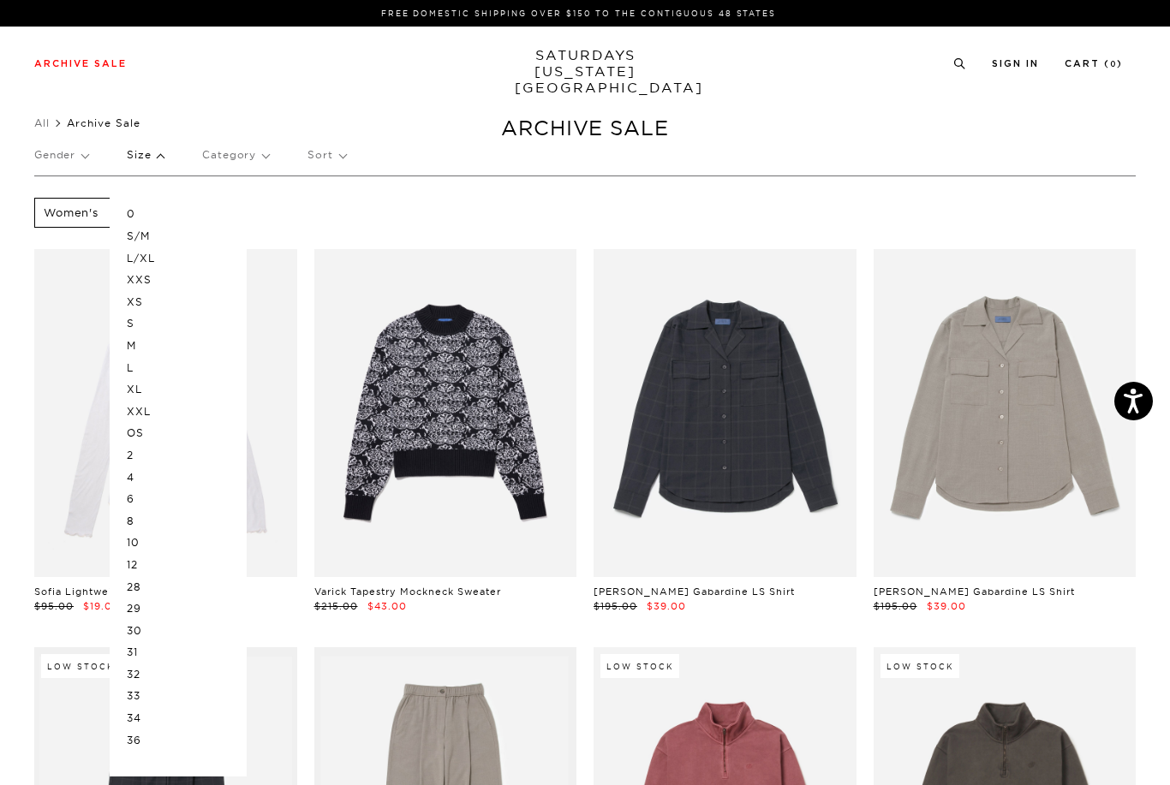
click at [148, 237] on p "S/M" at bounding box center [178, 236] width 103 height 22
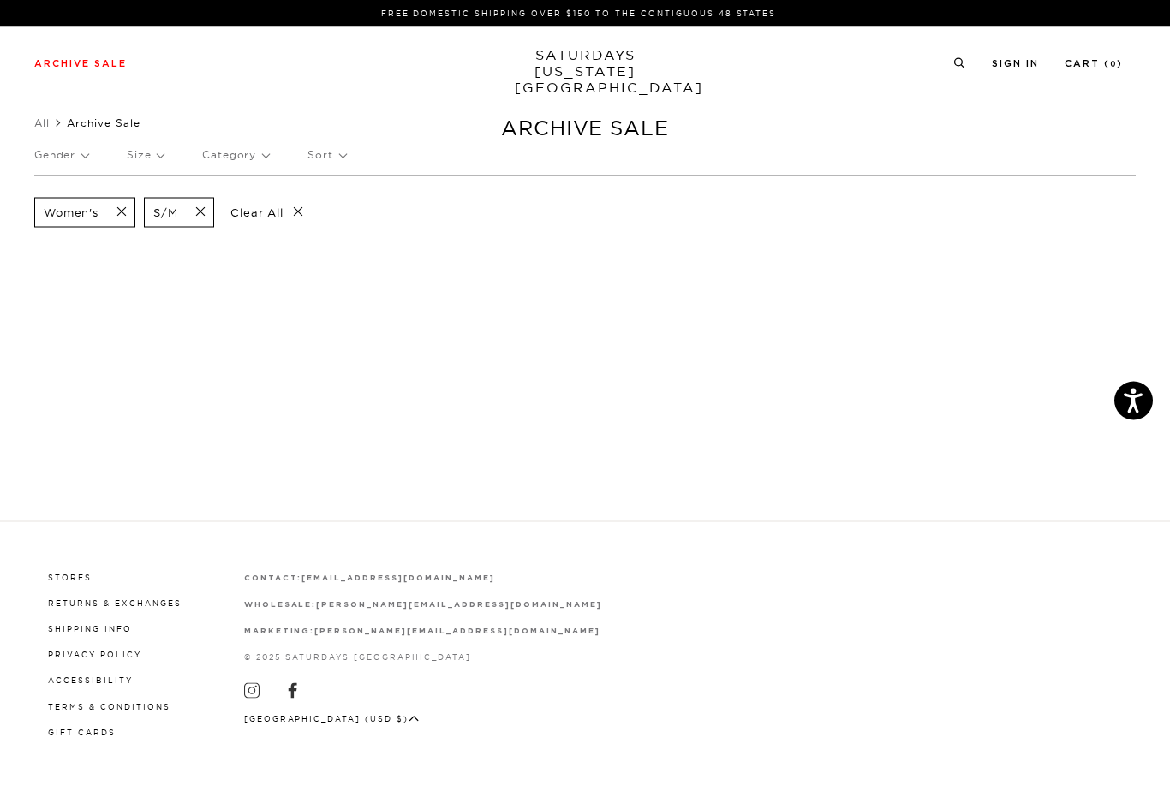
scroll to position [8, 0]
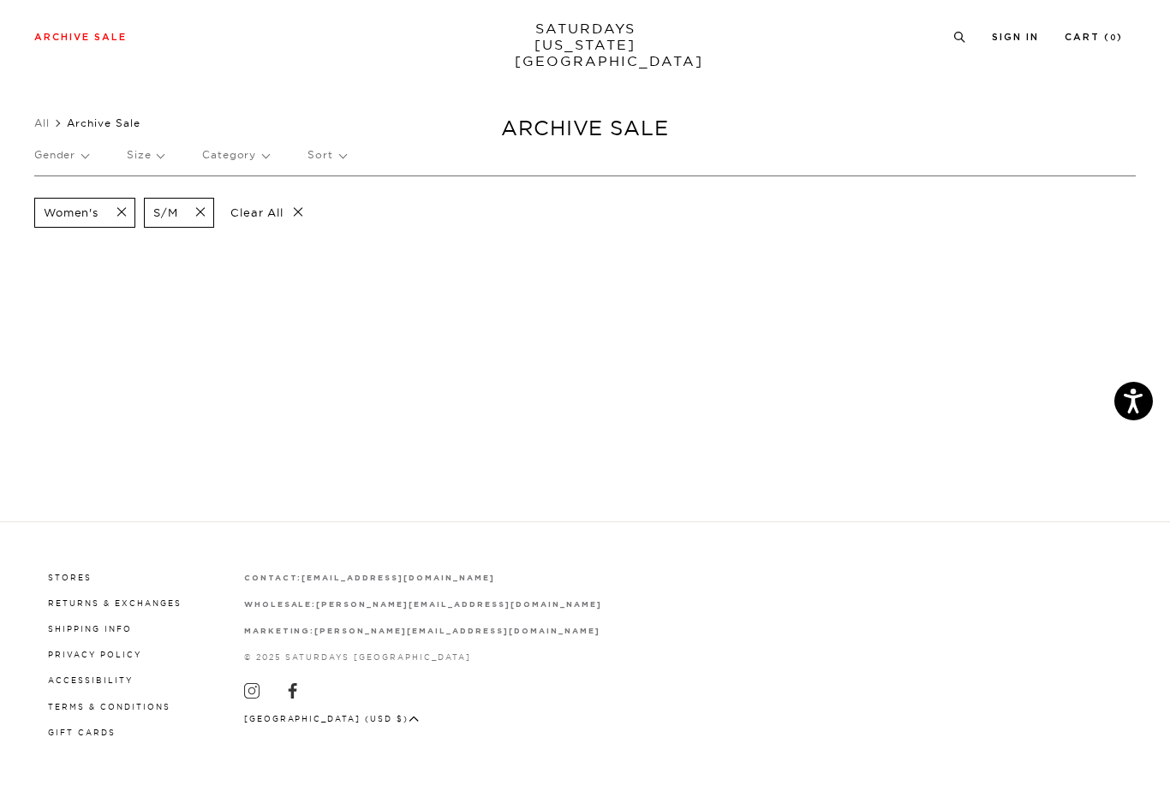
click at [211, 211] on span at bounding box center [195, 213] width 36 height 16
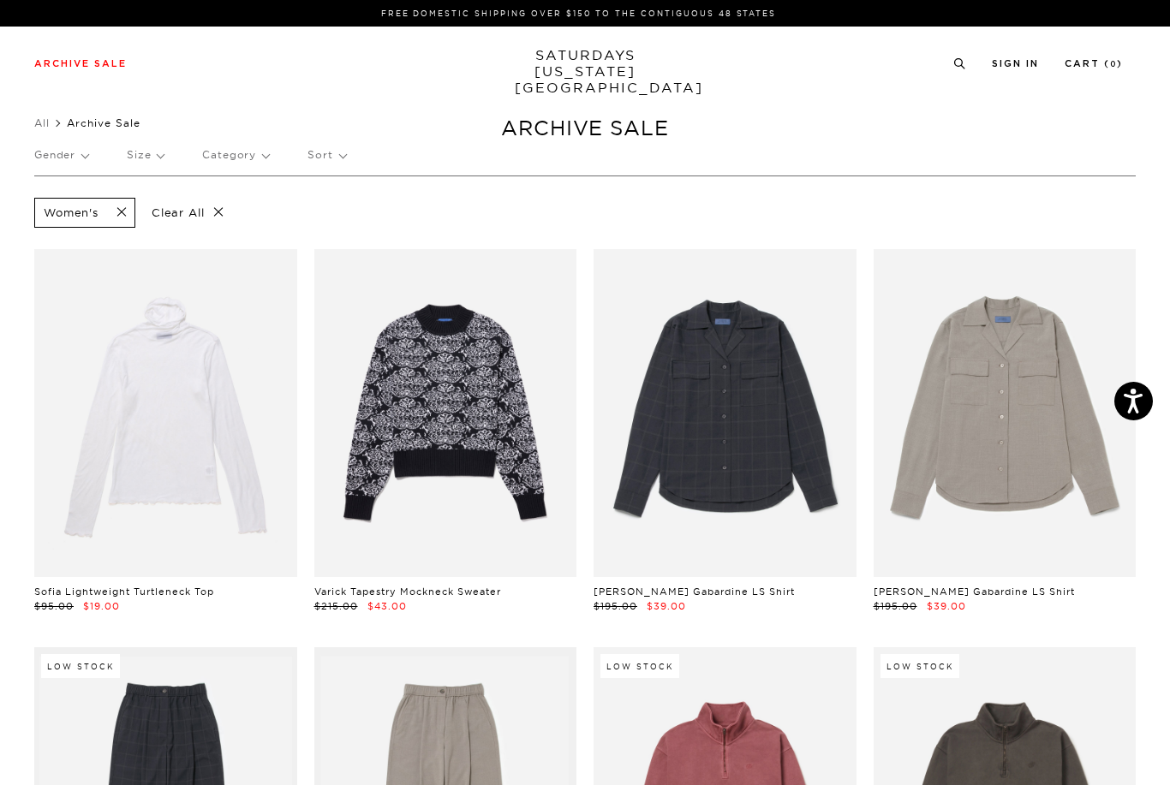
click at [160, 163] on p "Size" at bounding box center [145, 154] width 37 height 39
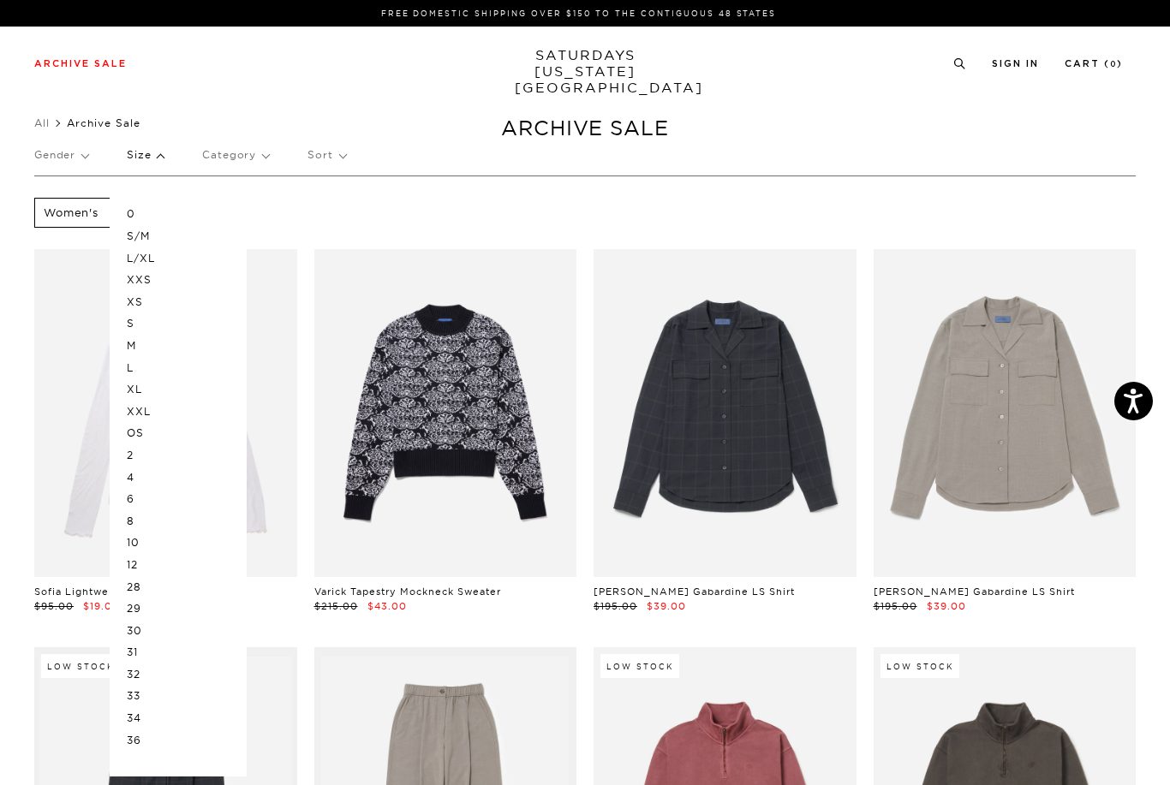
click at [136, 325] on p "S" at bounding box center [178, 324] width 103 height 22
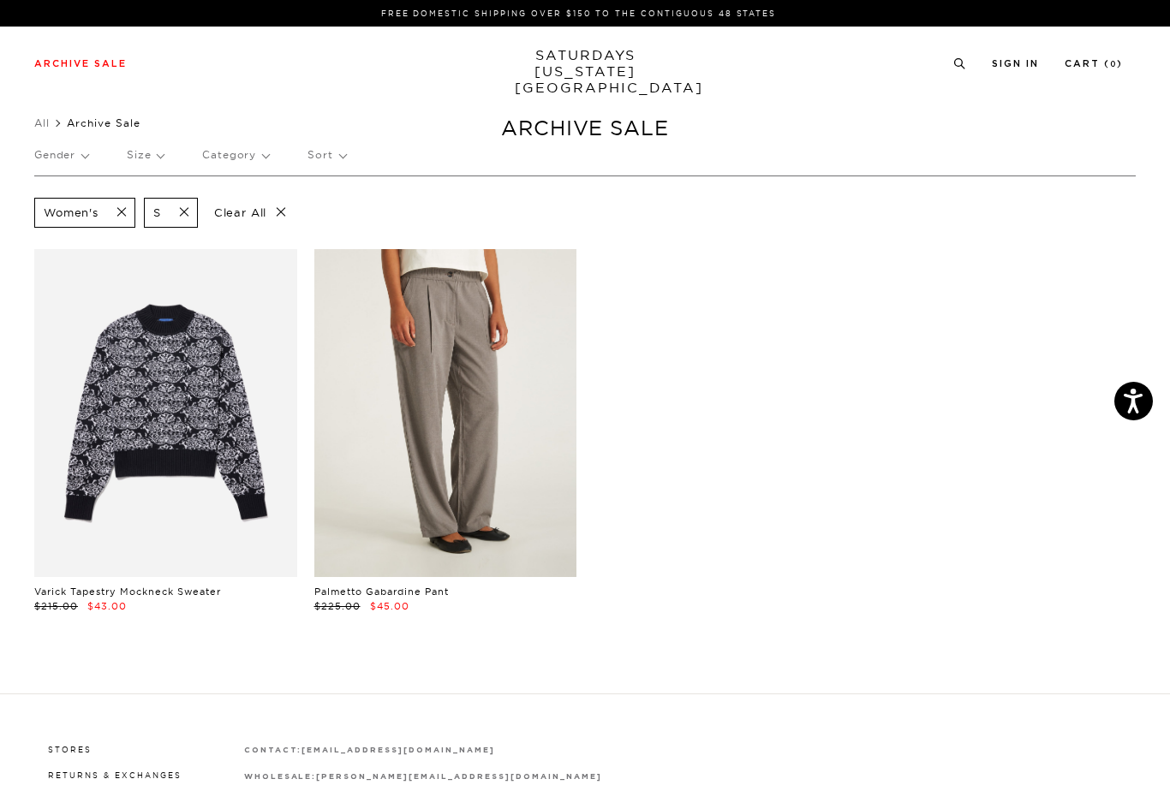
click at [511, 498] on link at bounding box center [445, 413] width 263 height 328
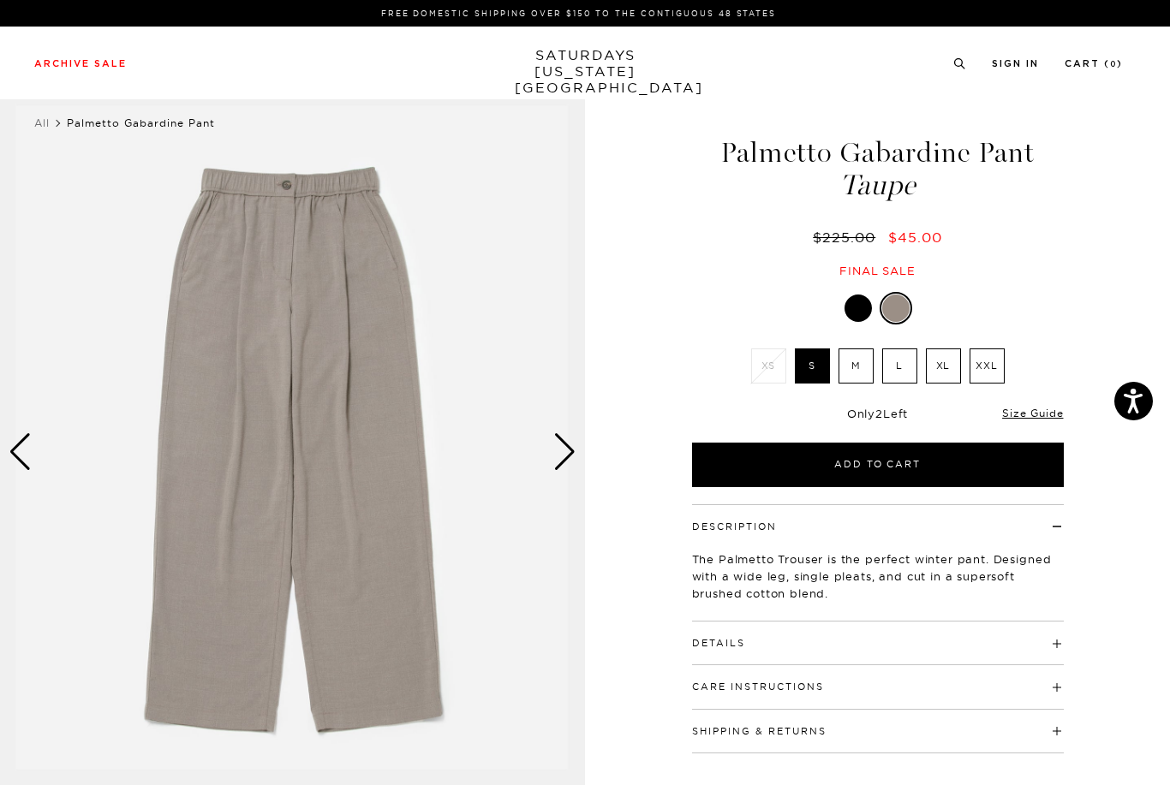
click at [859, 309] on div at bounding box center [857, 308] width 27 height 27
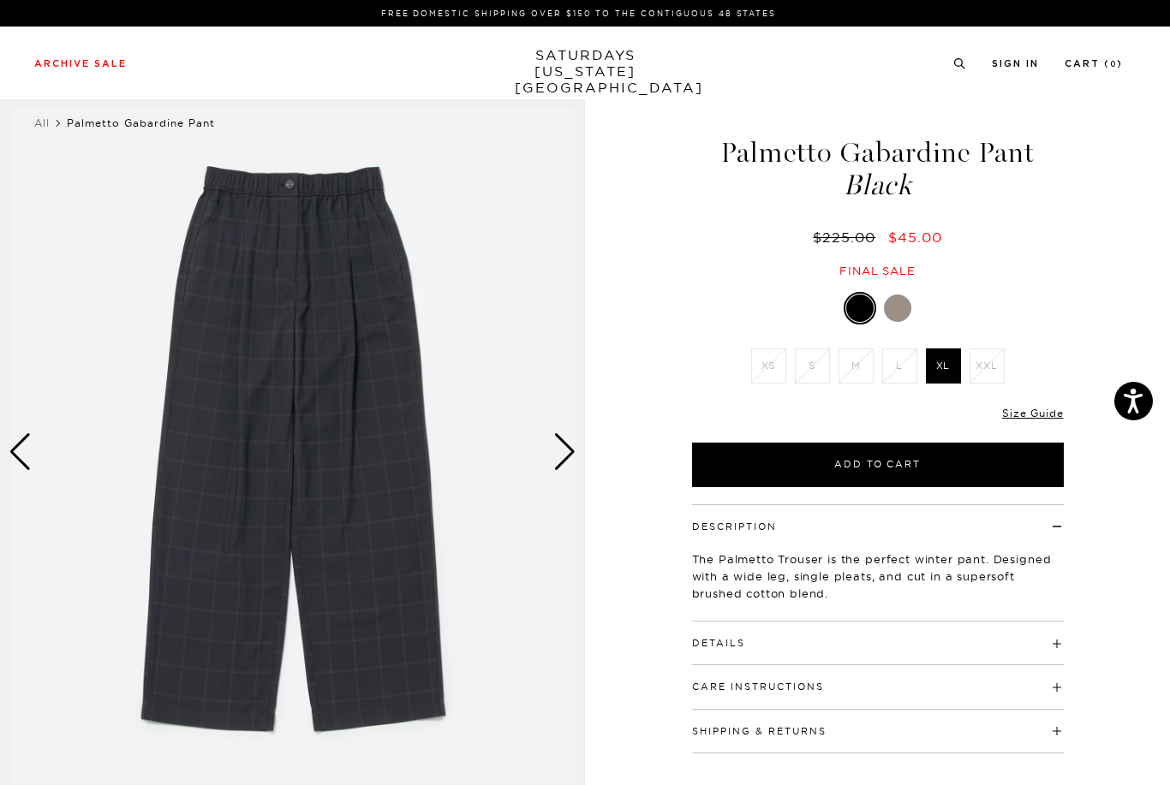
click at [894, 314] on div at bounding box center [897, 308] width 27 height 27
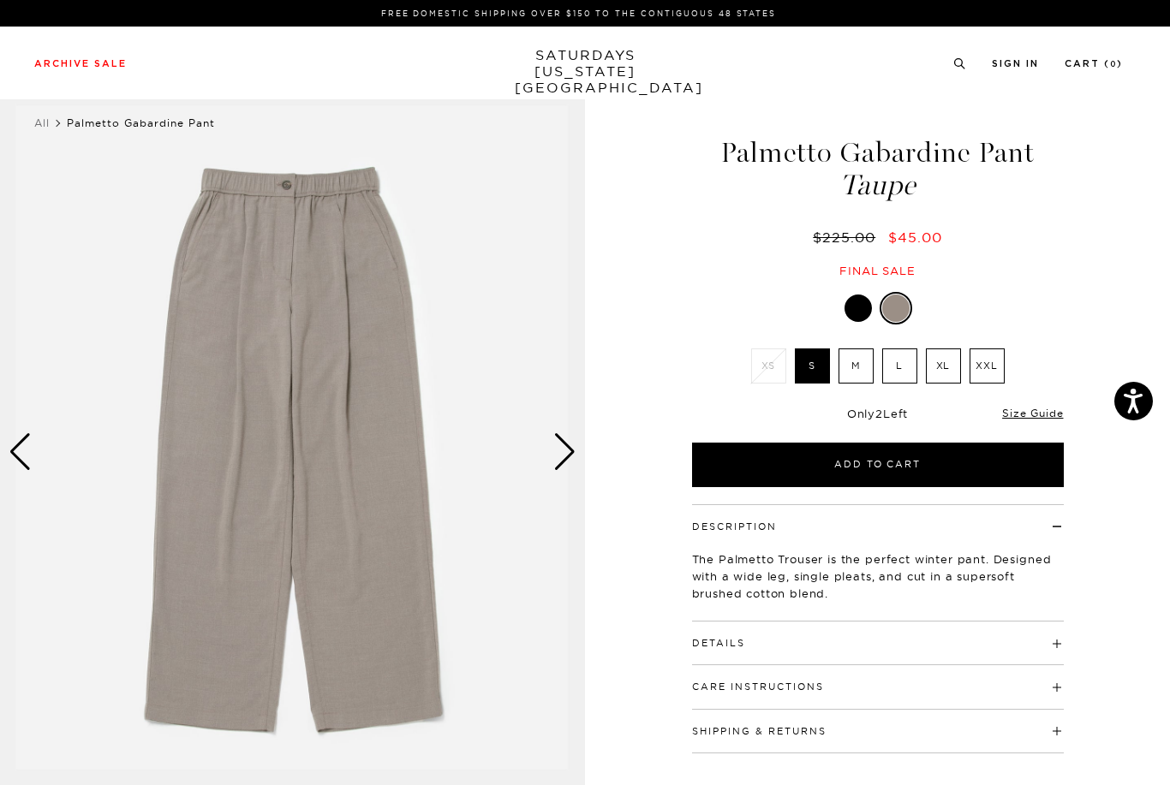
click at [565, 458] on div "Next slide" at bounding box center [564, 452] width 23 height 38
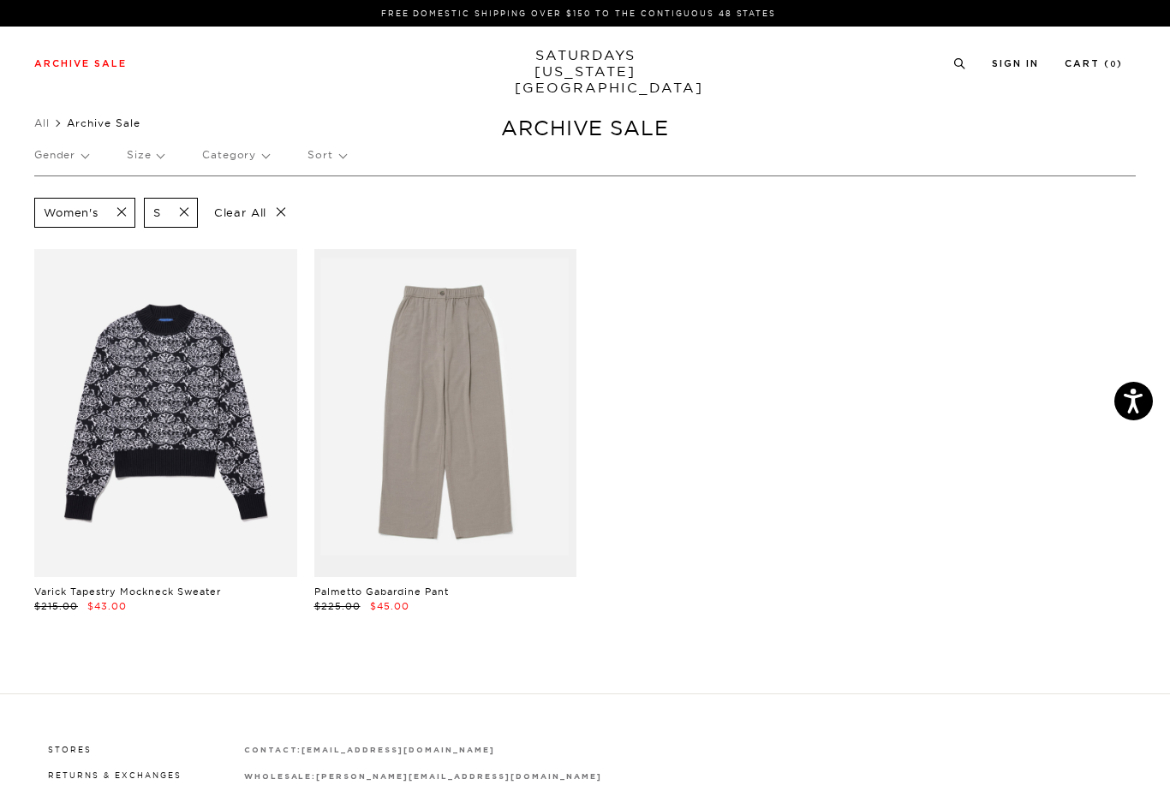
click at [149, 160] on p "Size" at bounding box center [145, 154] width 37 height 39
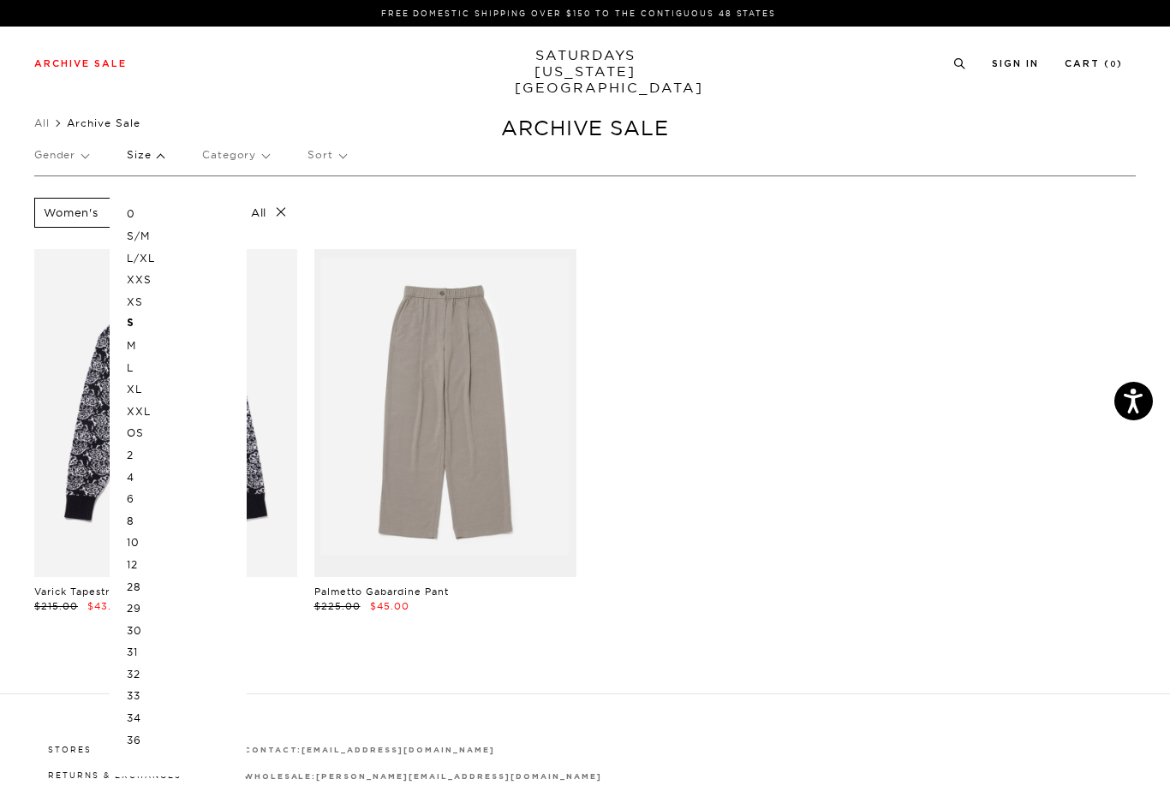
click at [134, 454] on p "2" at bounding box center [178, 455] width 103 height 22
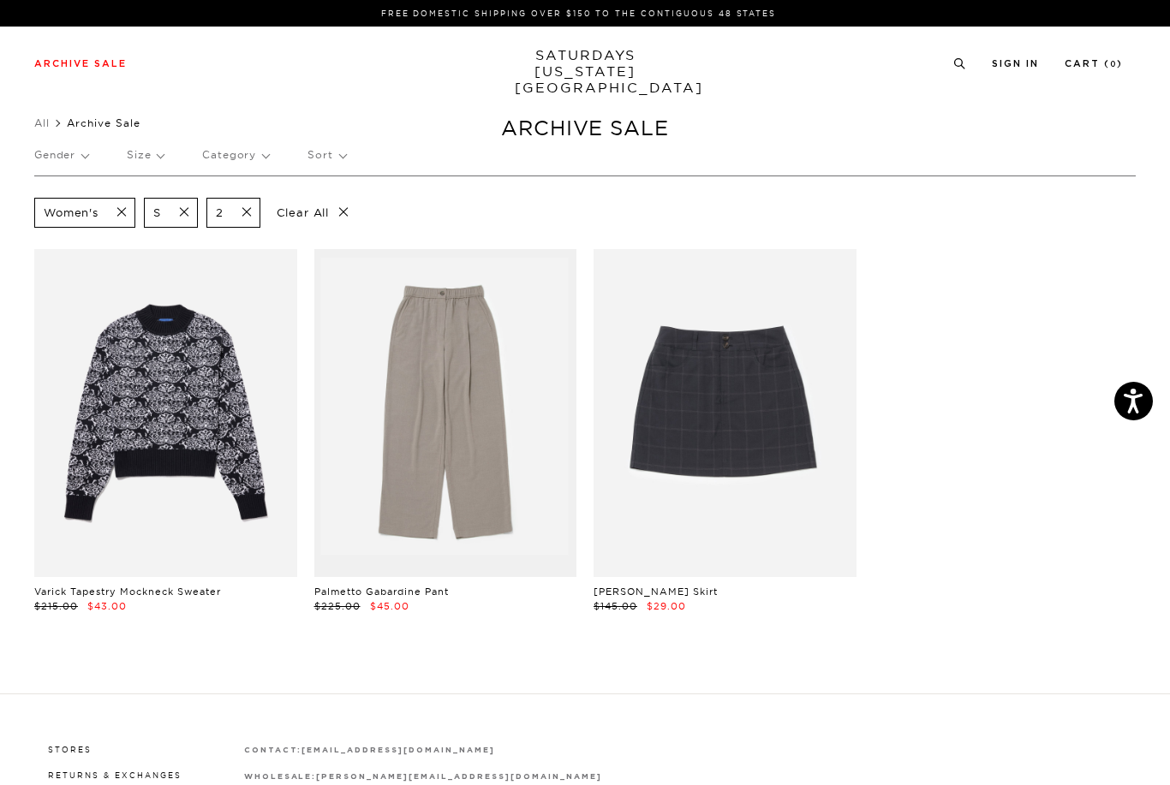
click at [151, 160] on p "Size" at bounding box center [145, 154] width 37 height 39
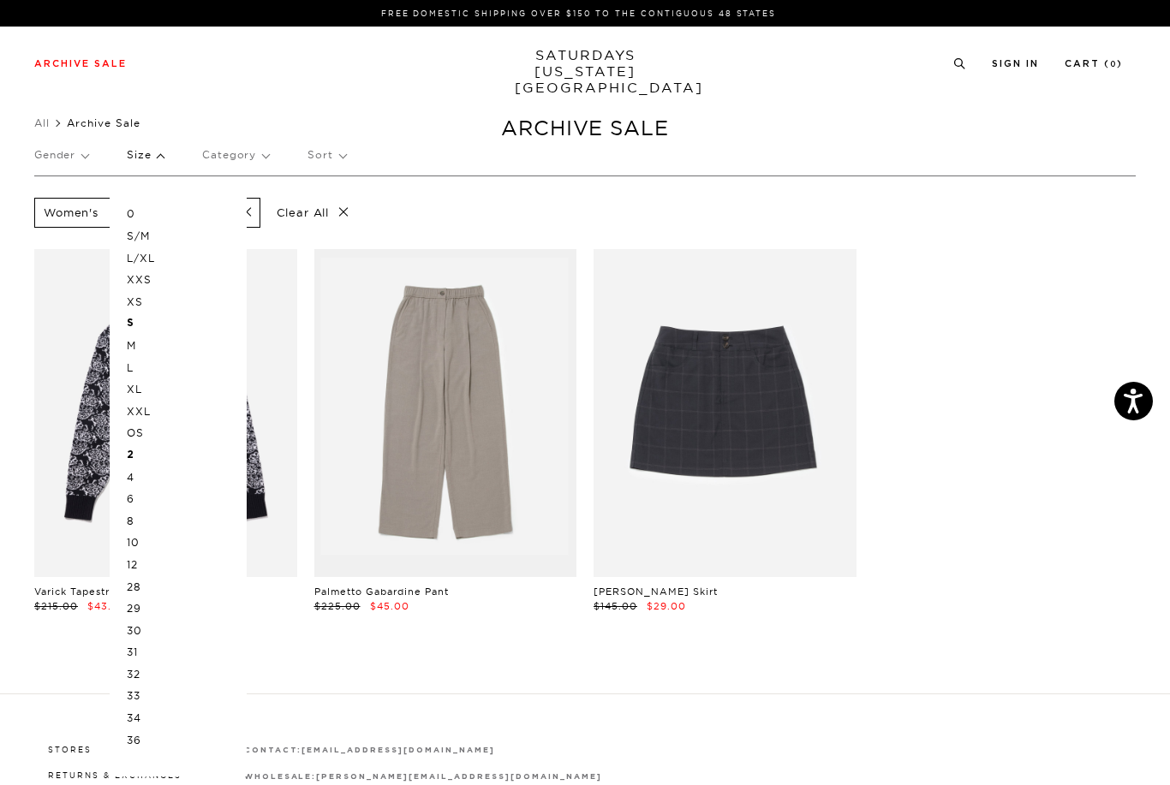
click at [144, 301] on p "XS" at bounding box center [178, 302] width 103 height 22
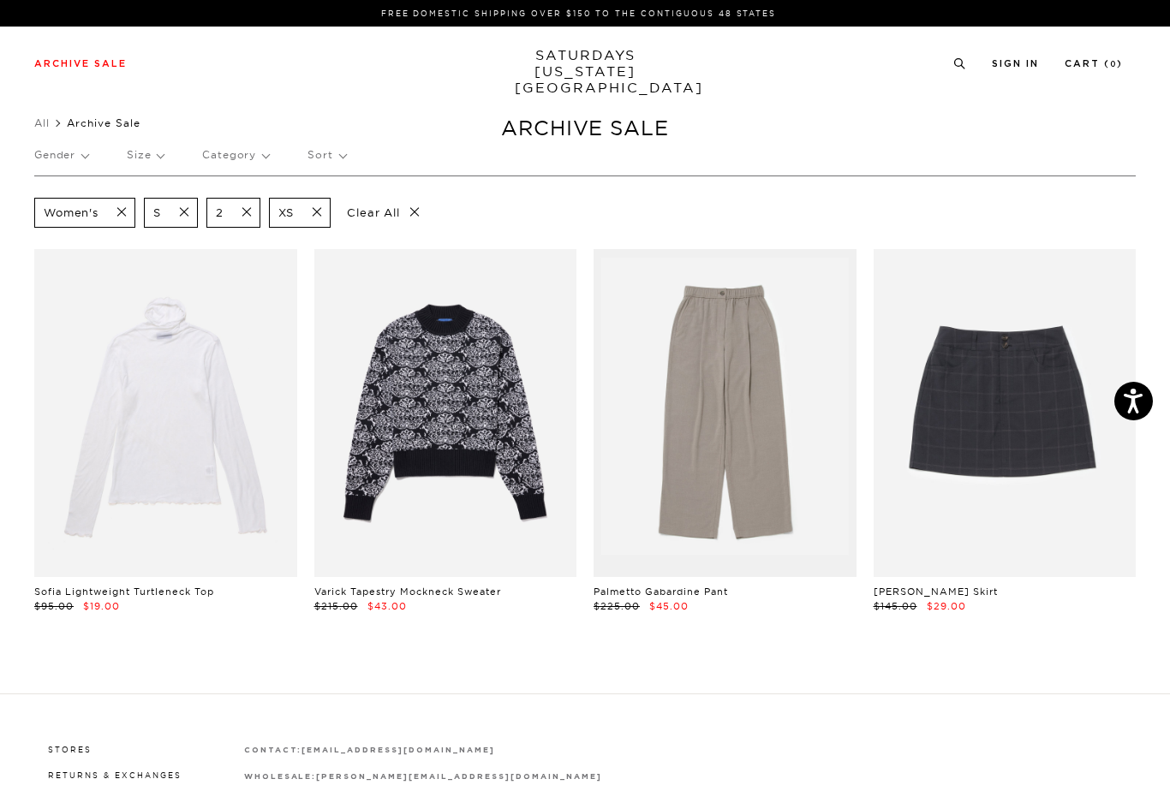
click at [151, 159] on p "Size" at bounding box center [145, 154] width 37 height 39
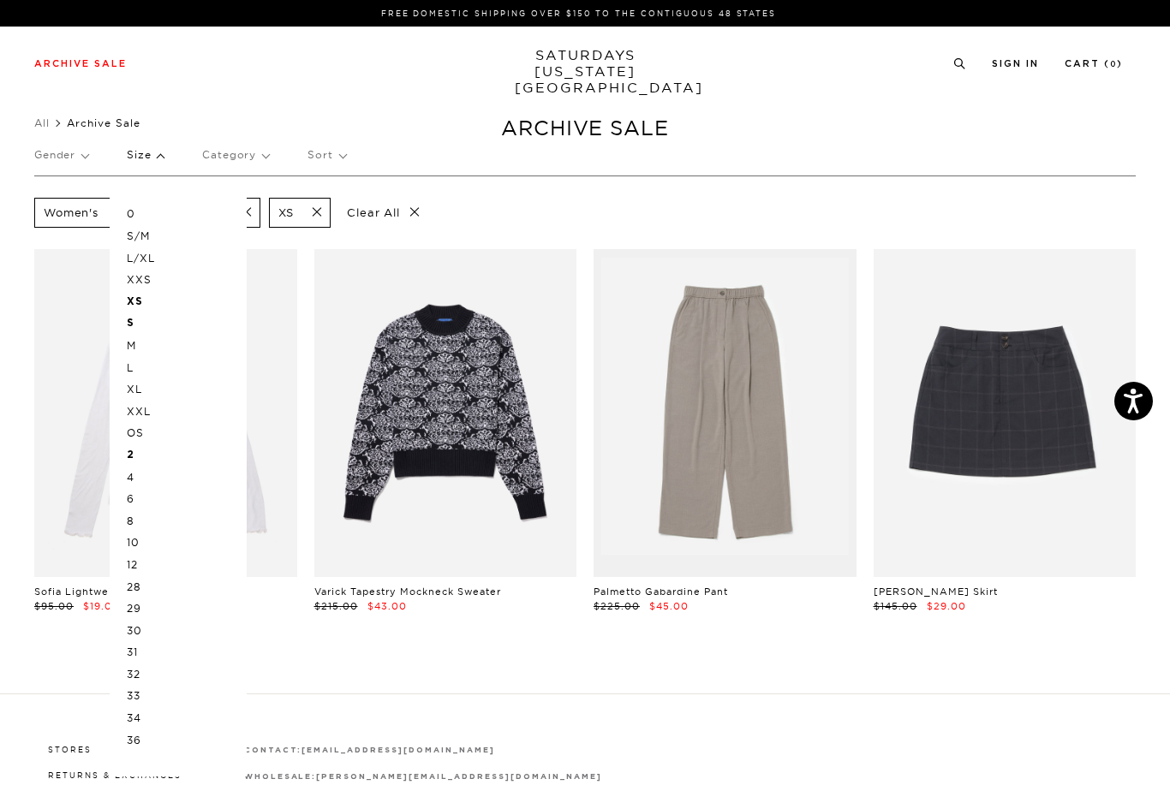
click at [146, 279] on p "XXS" at bounding box center [178, 280] width 103 height 22
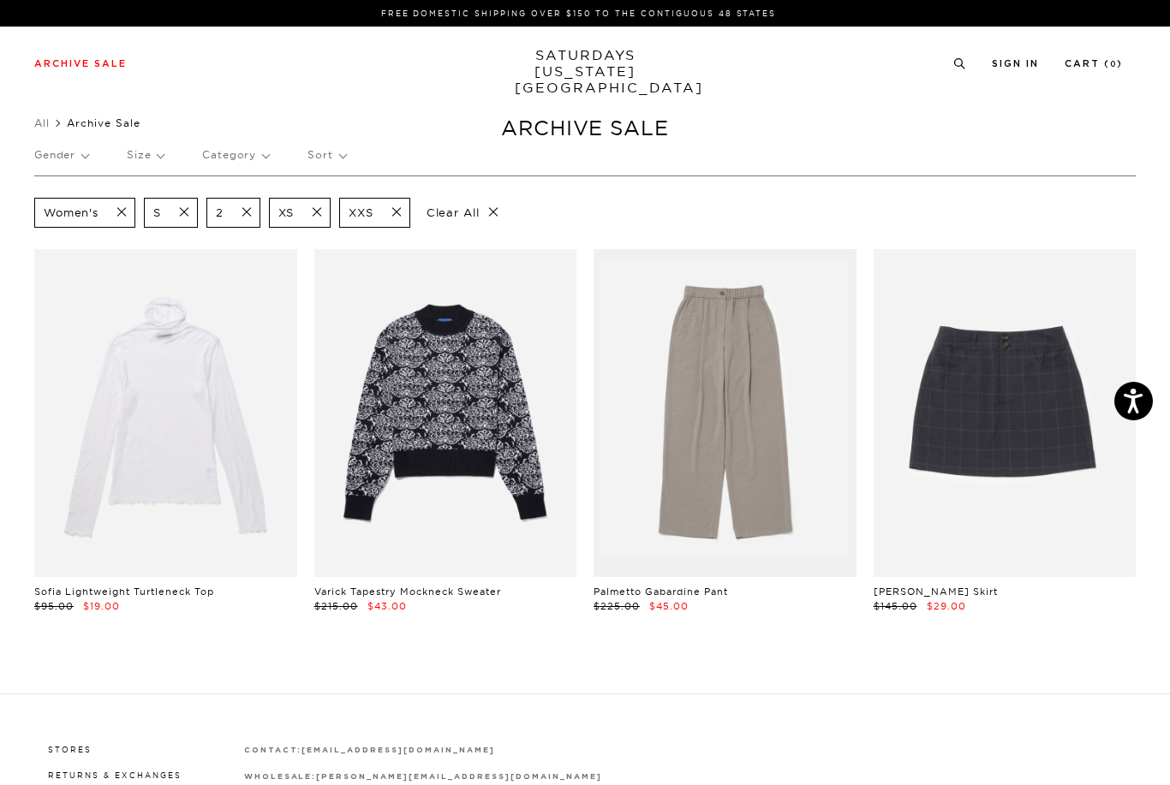
click at [157, 158] on p "Size" at bounding box center [145, 154] width 37 height 39
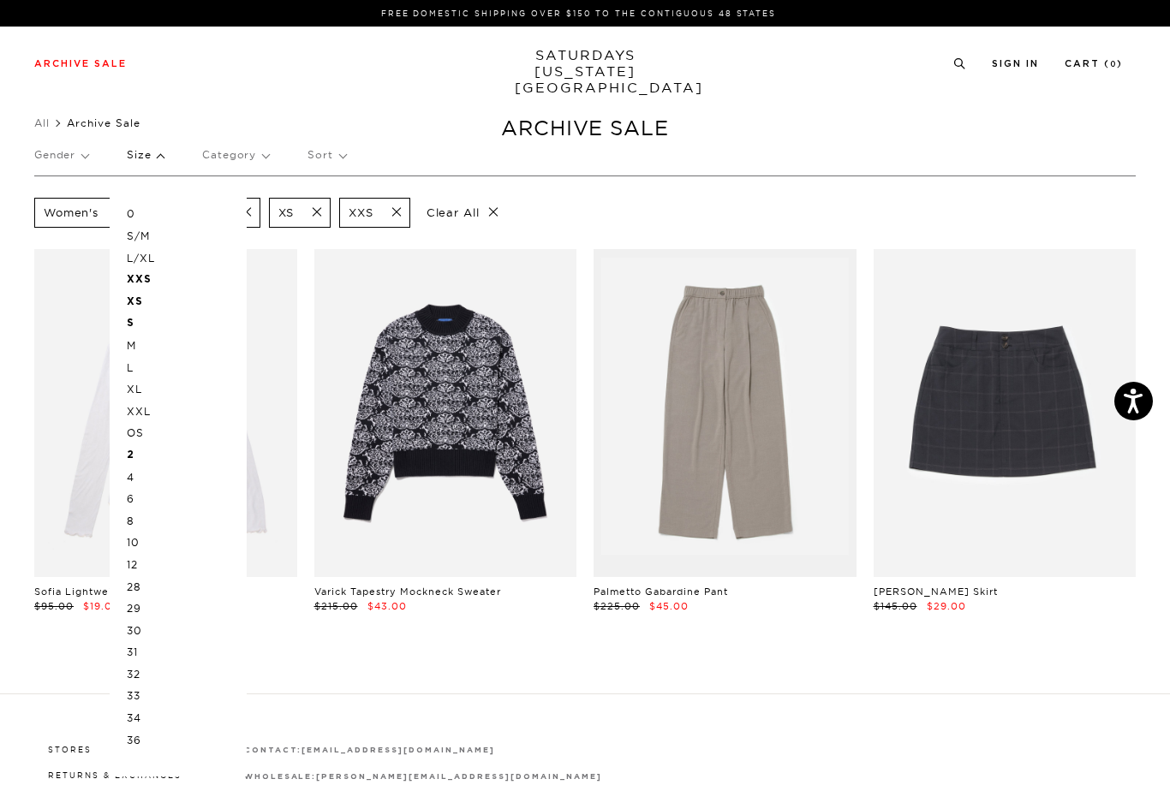
click at [149, 434] on p "OS" at bounding box center [178, 433] width 103 height 22
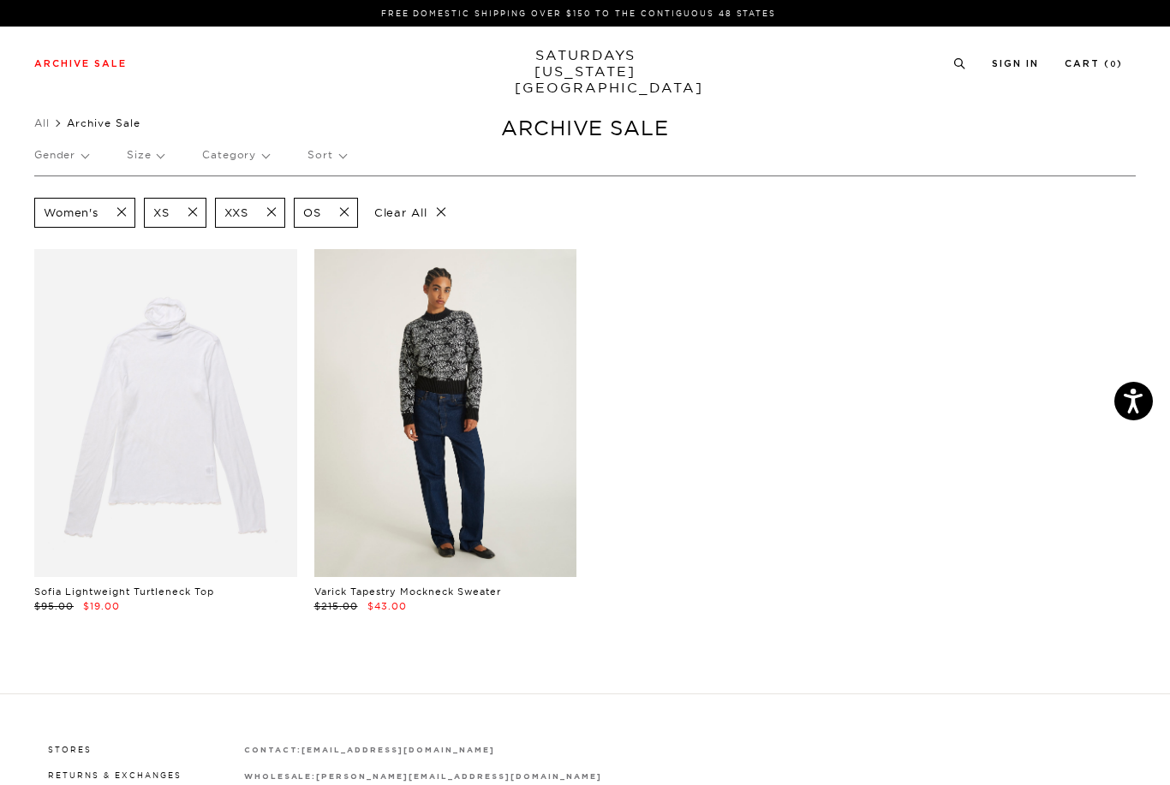
click at [493, 432] on link at bounding box center [445, 413] width 263 height 328
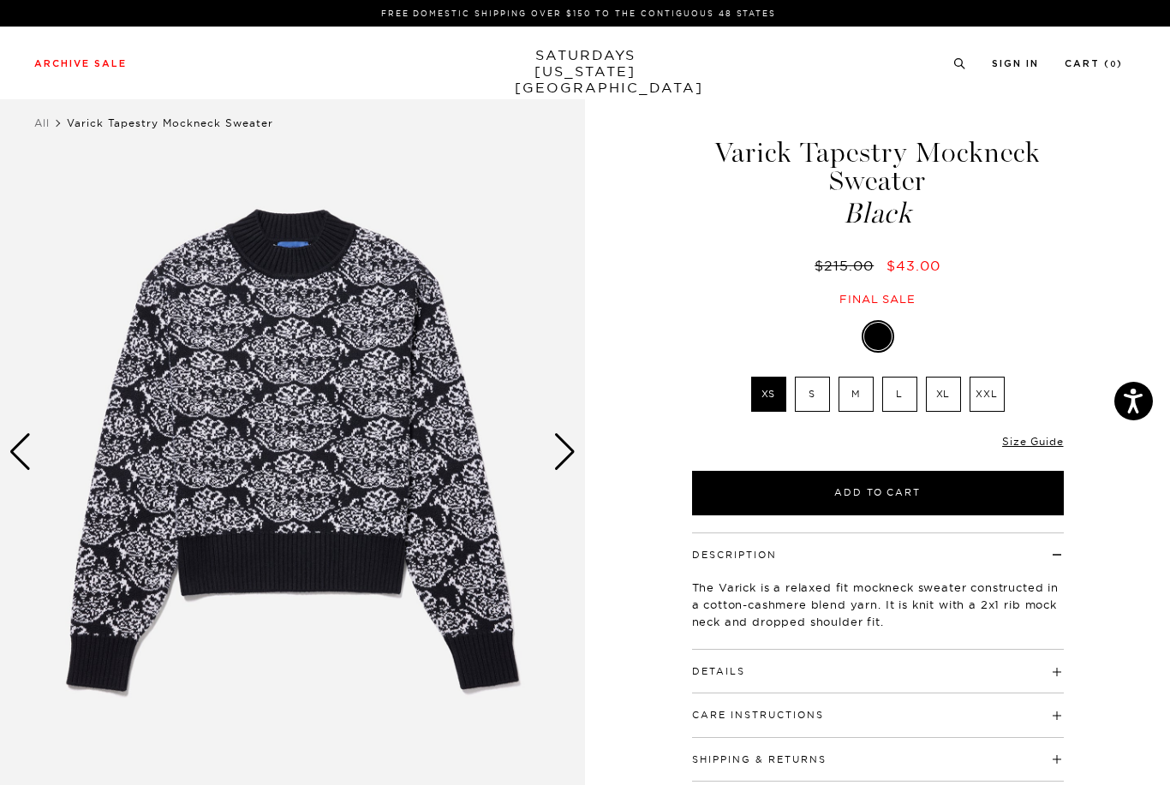
click at [563, 456] on div "Next slide" at bounding box center [564, 452] width 23 height 38
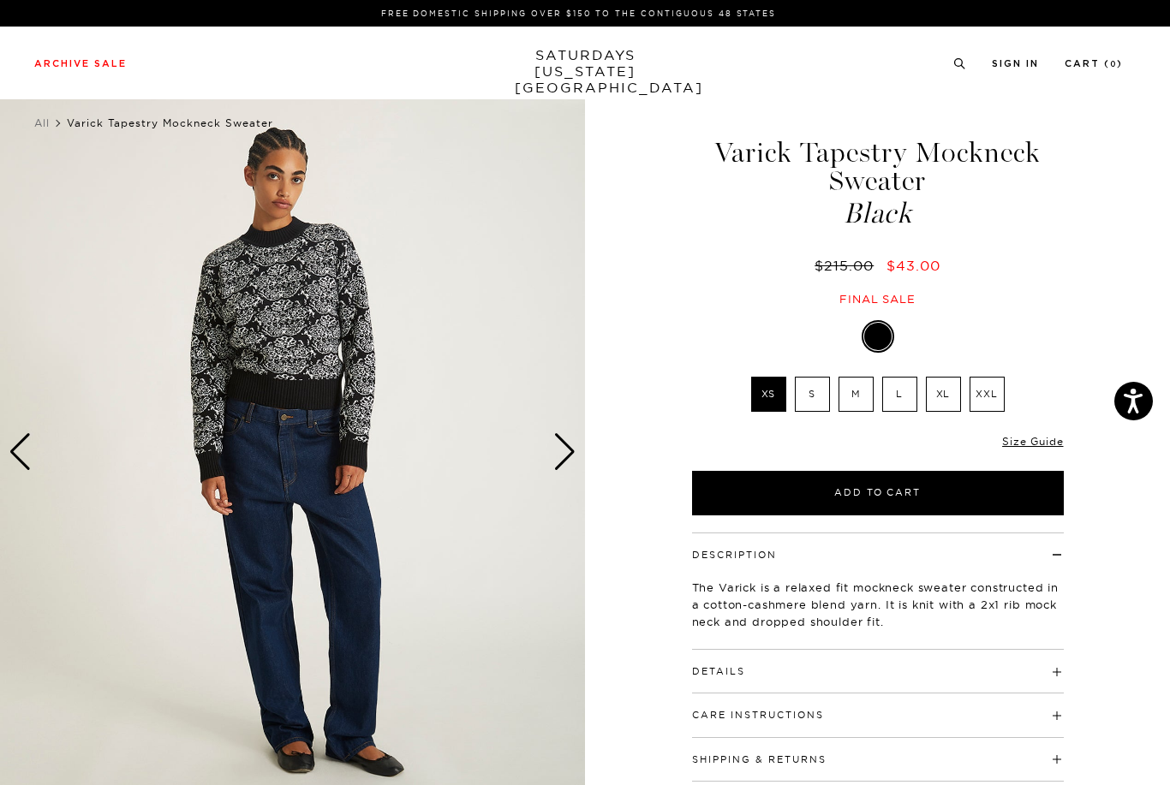
click at [1087, 3] on div "FREE DOMESTIC SHIPPING OVER $150 TO THE CONTIGUOUS 48 STATES" at bounding box center [585, 13] width 1170 height 27
